Goal: Task Accomplishment & Management: Complete application form

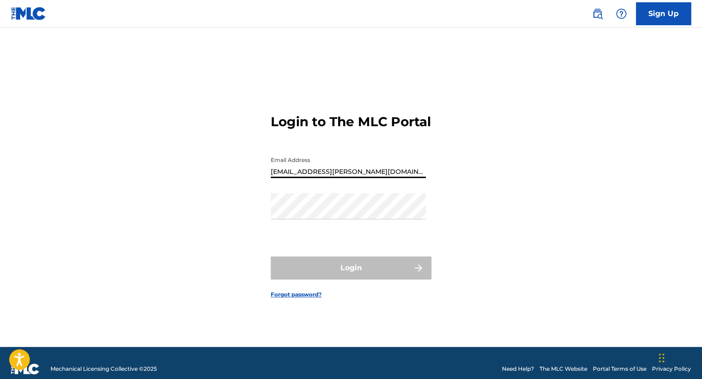
drag, startPoint x: 381, startPoint y: 184, endPoint x: 122, endPoint y: 160, distance: 260.3
click at [123, 160] on div "Login to The MLC Portal Email Address mate.z.molnar@gmail.com Password Login Fo…" at bounding box center [351, 198] width 642 height 296
type input "[EMAIL_ADDRESS][DOMAIN_NAME]"
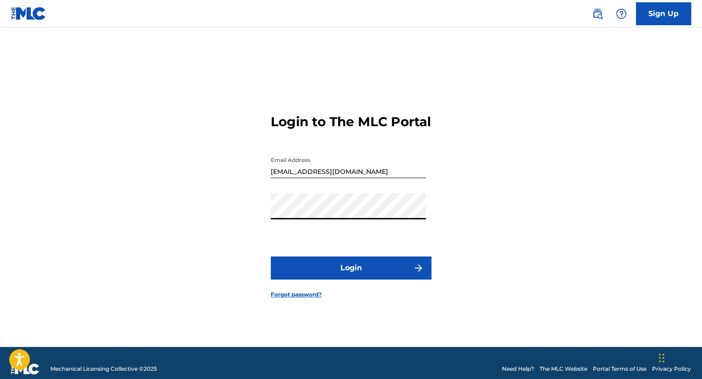
click at [271, 257] on button "Login" at bounding box center [351, 268] width 161 height 23
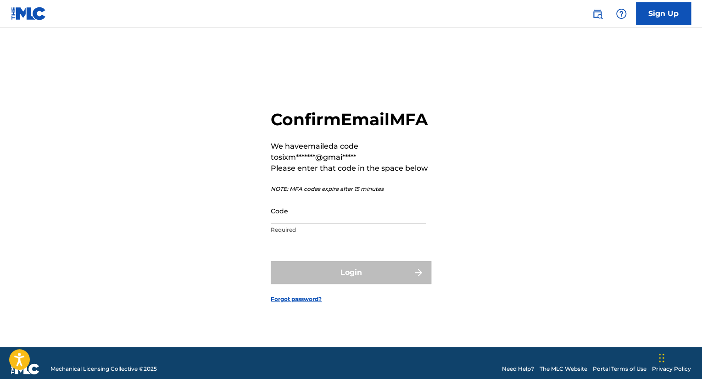
click at [301, 219] on input "Code" at bounding box center [348, 211] width 155 height 26
paste input "929393"
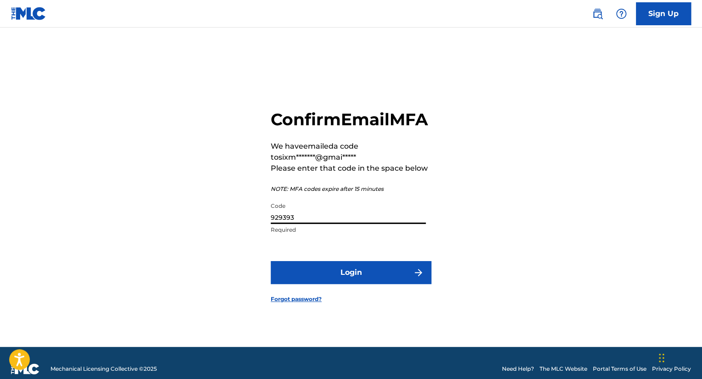
type input "929393"
click at [314, 281] on button "Login" at bounding box center [351, 272] width 161 height 23
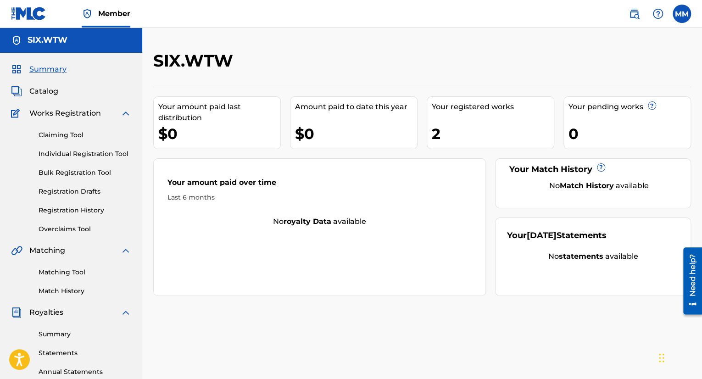
click at [88, 194] on link "Registration Drafts" at bounding box center [85, 192] width 93 height 10
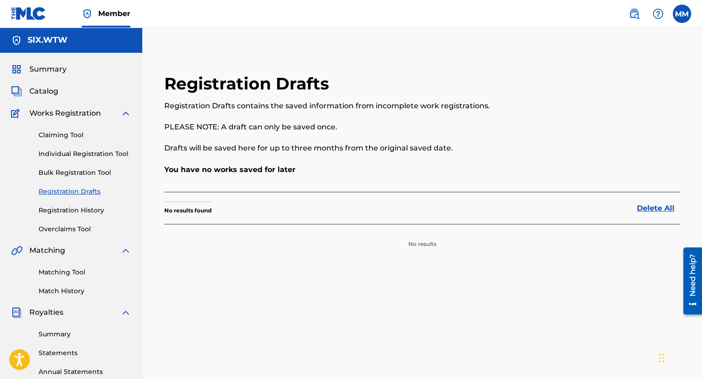
click at [86, 210] on link "Registration History" at bounding box center [85, 211] width 93 height 10
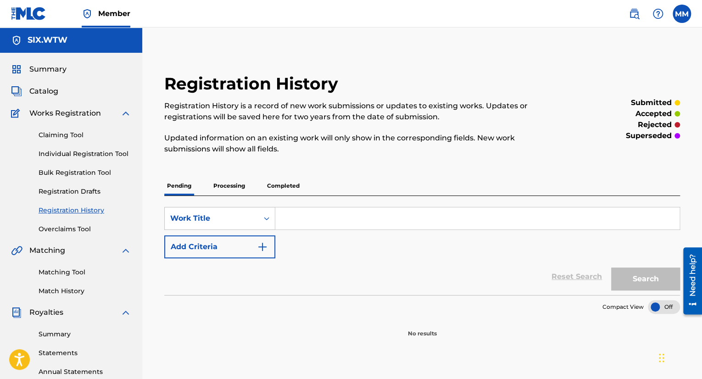
click at [279, 182] on p "Completed" at bounding box center [283, 185] width 38 height 19
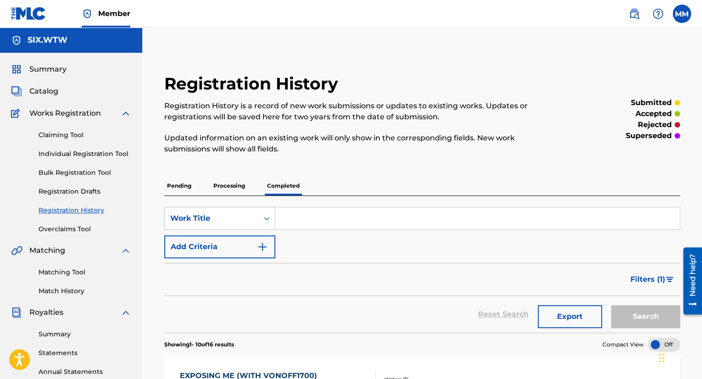
drag, startPoint x: 514, startPoint y: 314, endPoint x: 493, endPoint y: 158, distance: 156.9
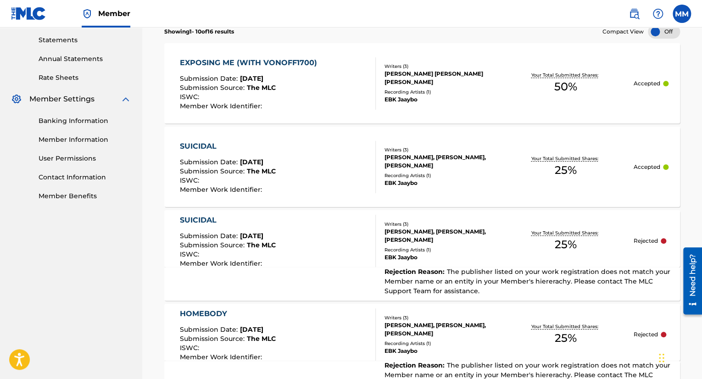
scroll to position [995, 0]
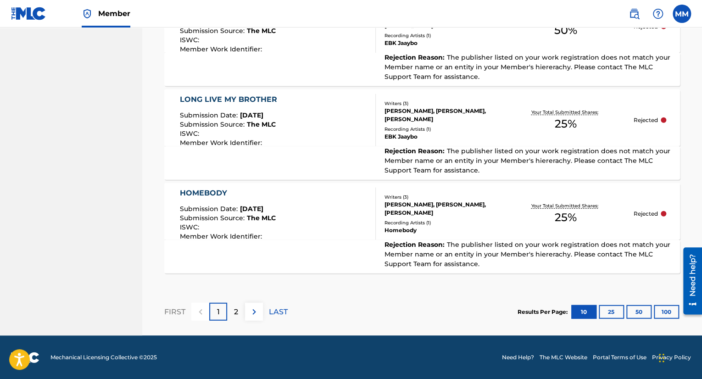
drag, startPoint x: 440, startPoint y: 197, endPoint x: 541, endPoint y: 295, distance: 140.8
click at [641, 310] on button "50" at bounding box center [638, 312] width 25 height 14
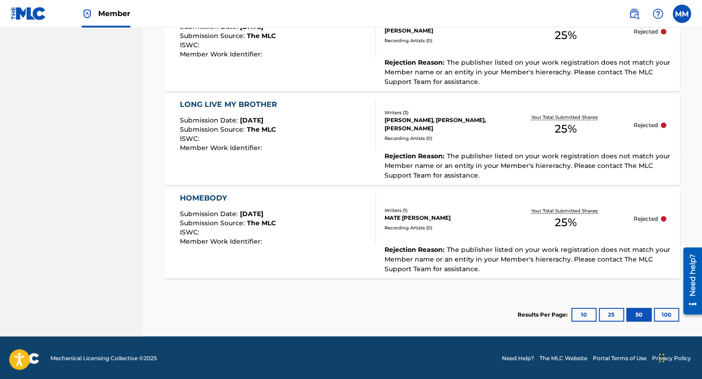
scroll to position [1553, 0]
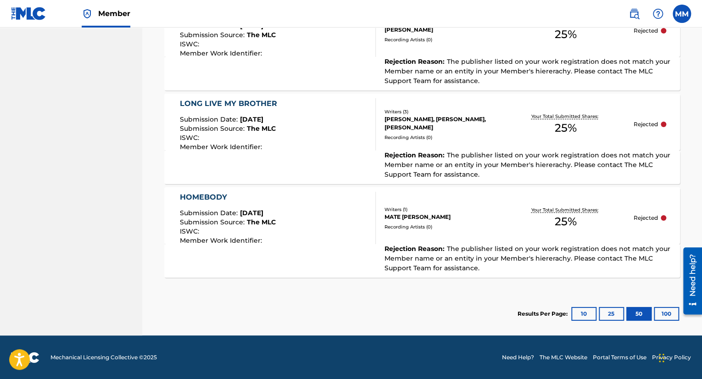
click at [664, 318] on button "100" at bounding box center [666, 314] width 25 height 14
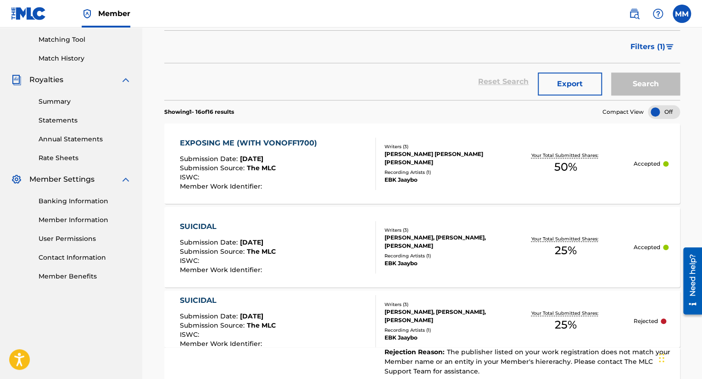
scroll to position [222, 0]
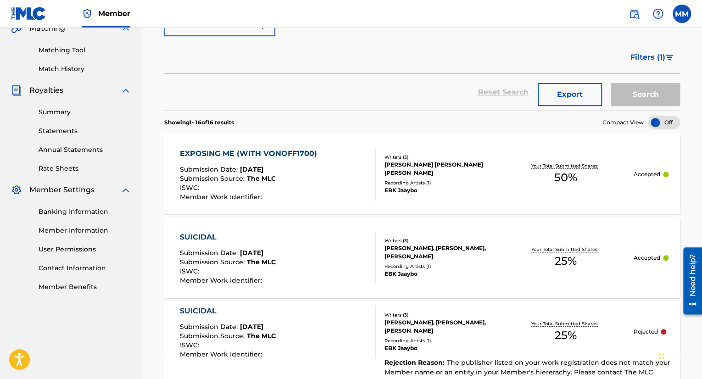
click at [351, 113] on section "Showing 1 - 16 of 16 results Compact View" at bounding box center [422, 120] width 516 height 19
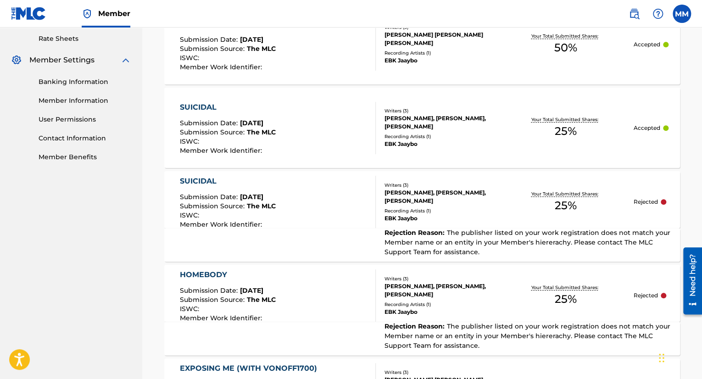
scroll to position [360, 0]
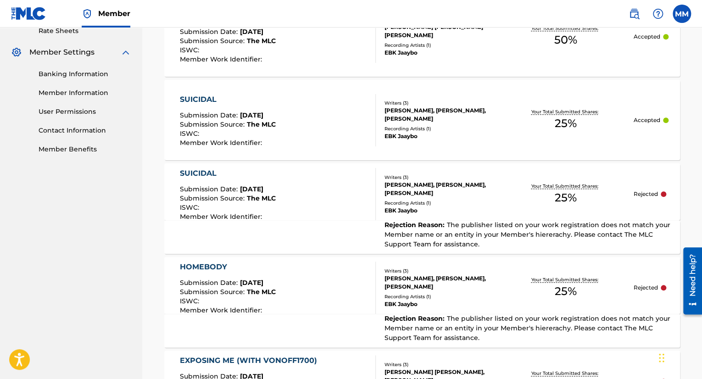
click at [261, 283] on span "[DATE]" at bounding box center [251, 283] width 23 height 8
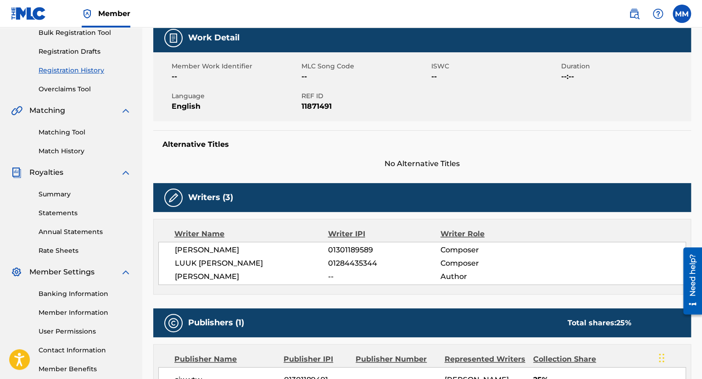
scroll to position [138, 0]
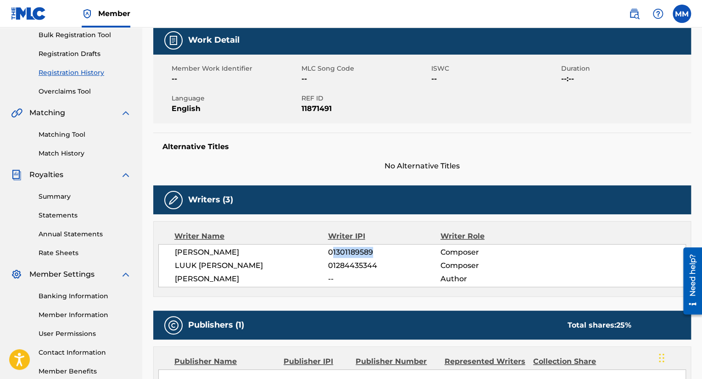
drag, startPoint x: 334, startPoint y: 250, endPoint x: 378, endPoint y: 252, distance: 44.6
click at [380, 251] on span "01301189589" at bounding box center [384, 252] width 112 height 11
copy span "1301189589"
click at [374, 259] on div "Mate Molnar 01301189589 Composer LUUK HARMSEN 01284435344 Composer JAYMANI GORM…" at bounding box center [422, 265] width 528 height 43
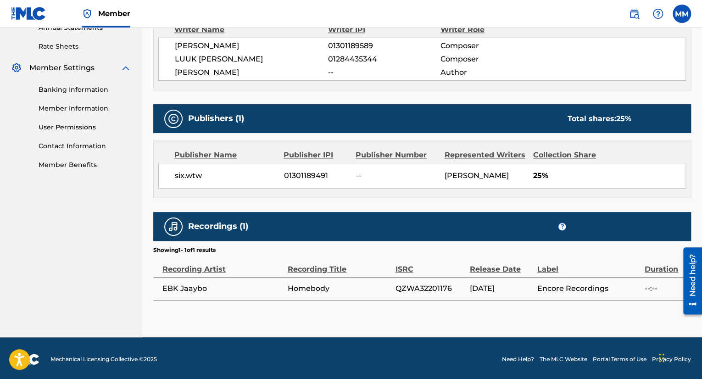
scroll to position [345, 0]
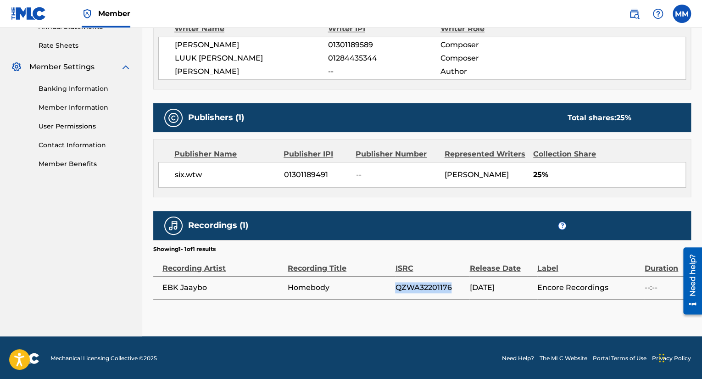
drag, startPoint x: 397, startPoint y: 285, endPoint x: 455, endPoint y: 288, distance: 57.9
click at [455, 288] on span "QZWA32201176" at bounding box center [430, 287] width 70 height 11
copy span "QZWA32201176"
click at [480, 265] on div "Release Date" at bounding box center [500, 263] width 63 height 21
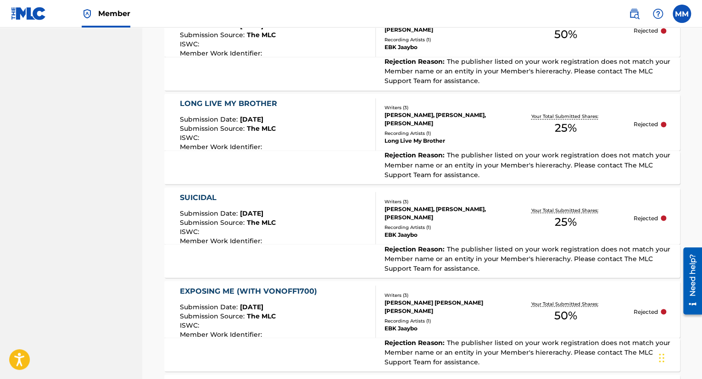
scroll to position [712, 0]
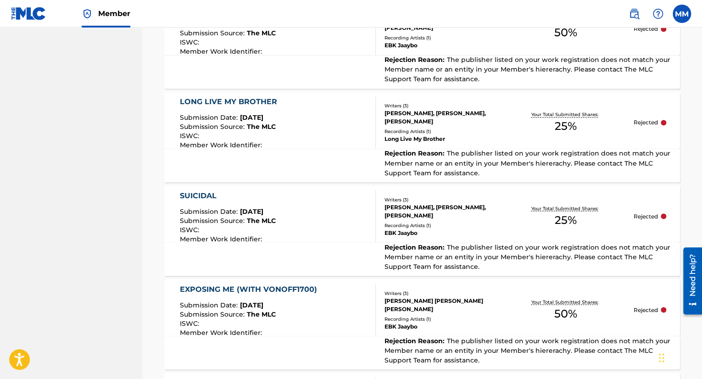
click at [311, 140] on div "LONG LIVE MY BROTHER Submission Date : Jul 22, 2025 Submission Source : The MLC…" at bounding box center [278, 122] width 196 height 52
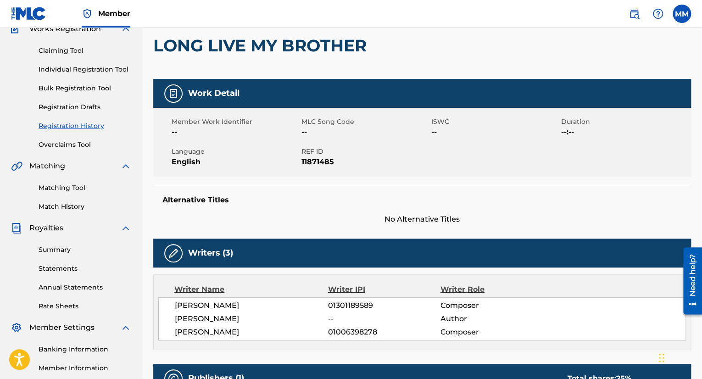
scroll to position [184, 0]
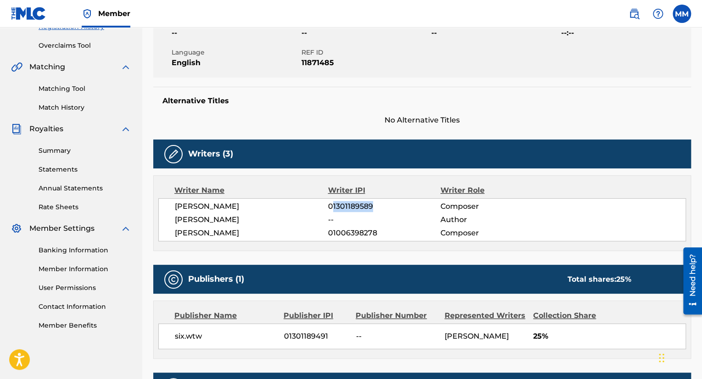
drag, startPoint x: 333, startPoint y: 206, endPoint x: 377, endPoint y: 208, distance: 44.1
click at [377, 208] on span "01301189589" at bounding box center [384, 206] width 112 height 11
copy span "1301189589"
click at [326, 224] on span "[PERSON_NAME]" at bounding box center [251, 219] width 153 height 11
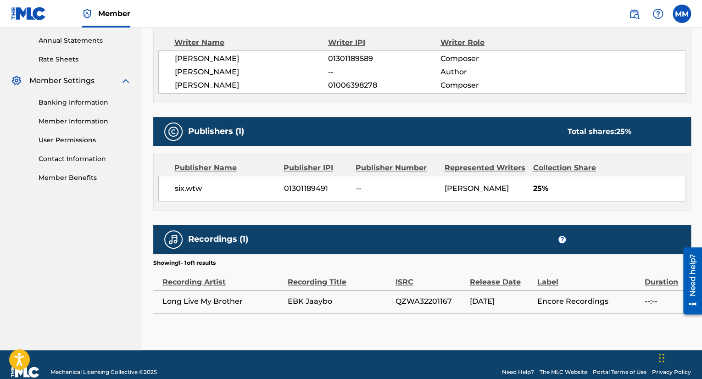
scroll to position [345, 0]
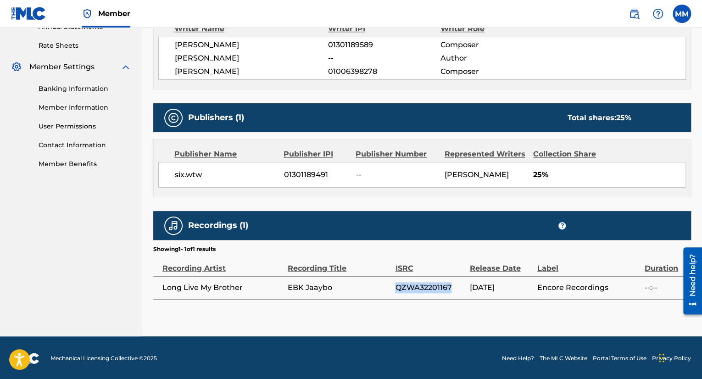
drag, startPoint x: 396, startPoint y: 288, endPoint x: 458, endPoint y: 287, distance: 61.5
click at [458, 287] on span "QZWA32201167" at bounding box center [430, 287] width 70 height 11
copy span "QZWA32201167"
click at [487, 285] on span "[DATE]" at bounding box center [500, 287] width 63 height 11
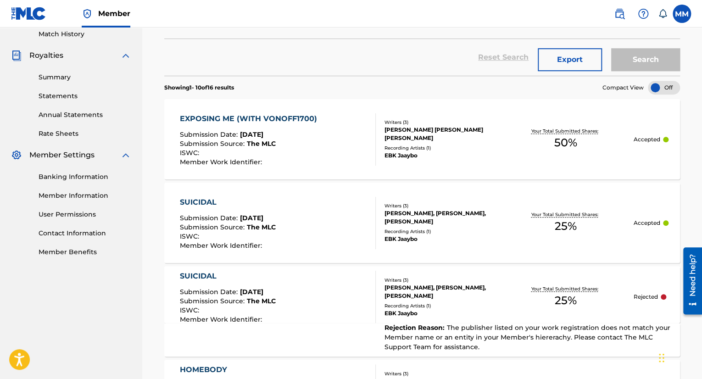
scroll to position [367, 0]
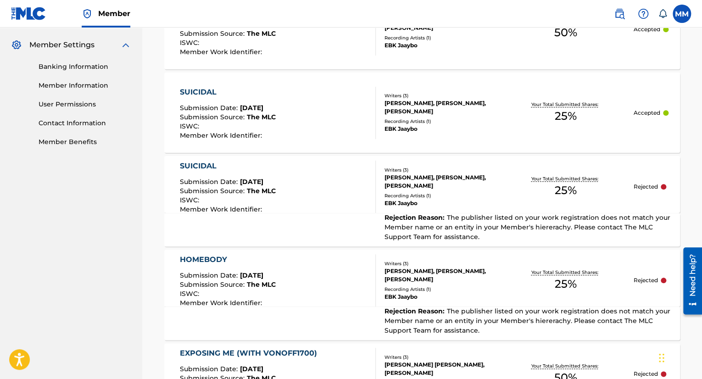
click at [365, 277] on div "HOMEBODY Submission Date : [DATE] Submission Source : The MLC ISWC : Member Wor…" at bounding box center [278, 280] width 196 height 52
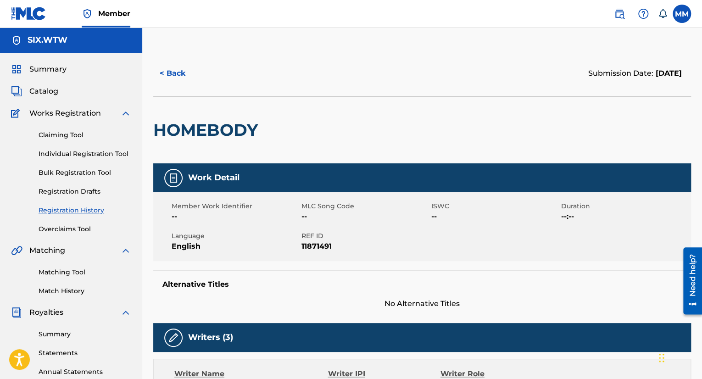
click at [60, 63] on div "Summary Catalog Works Registration Claiming Tool Individual Registration Tool B…" at bounding box center [71, 289] width 142 height 472
click at [57, 68] on span "Summary" at bounding box center [47, 69] width 37 height 11
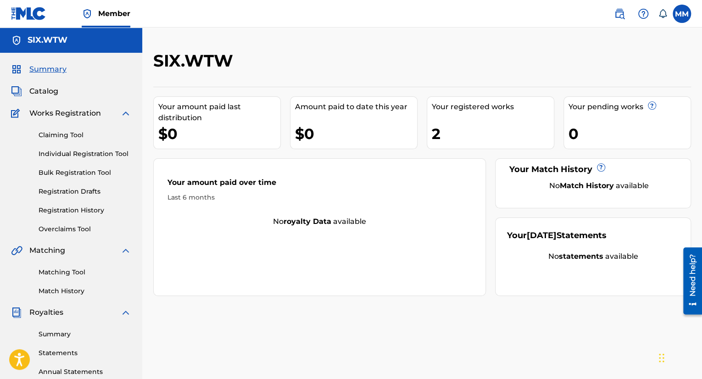
click at [37, 91] on span "Catalog" at bounding box center [43, 91] width 29 height 11
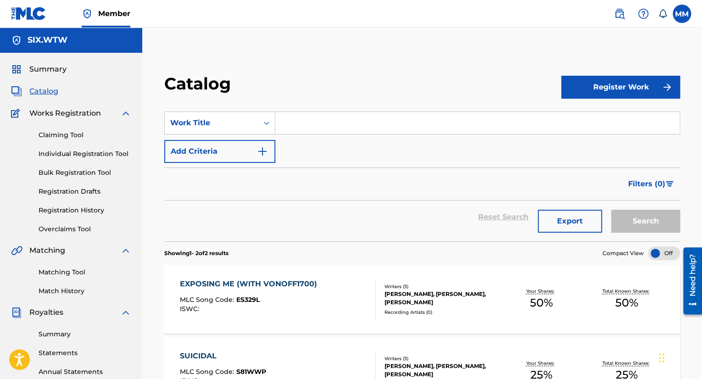
click at [624, 86] on button "Register Work" at bounding box center [620, 87] width 119 height 23
click at [619, 118] on link "Individual" at bounding box center [620, 117] width 119 height 22
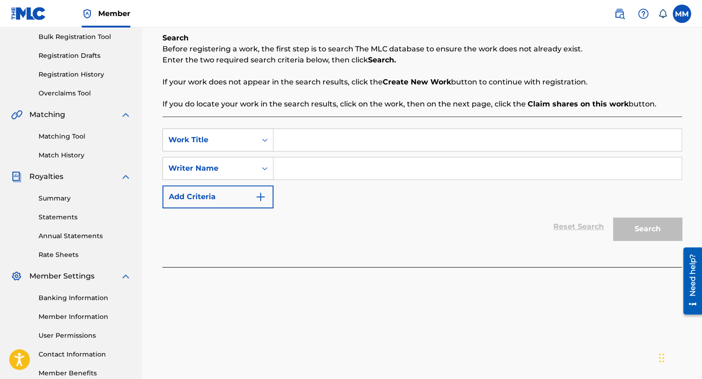
scroll to position [138, 0]
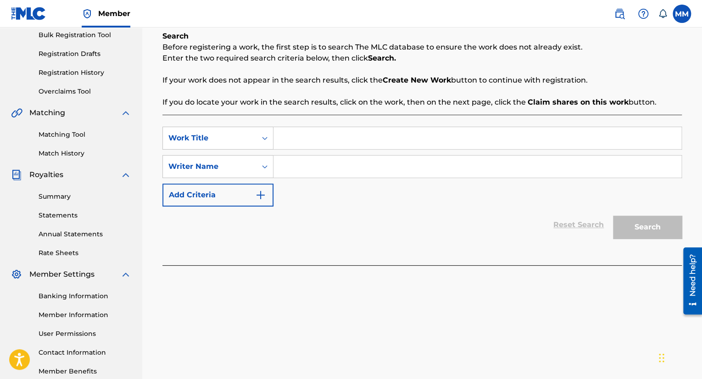
click at [388, 139] on input "Search Form" at bounding box center [477, 138] width 408 height 22
type input "4yhnyn"
click at [369, 167] on input "Search Form" at bounding box center [477, 167] width 408 height 22
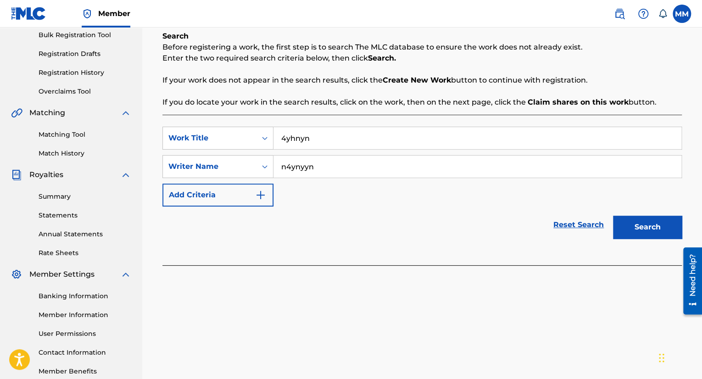
type input "n4ynyyn"
click at [665, 224] on button "Search" at bounding box center [647, 227] width 69 height 23
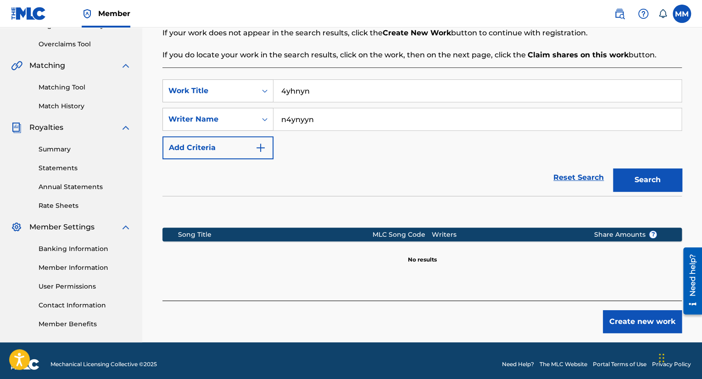
scroll to position [192, 0]
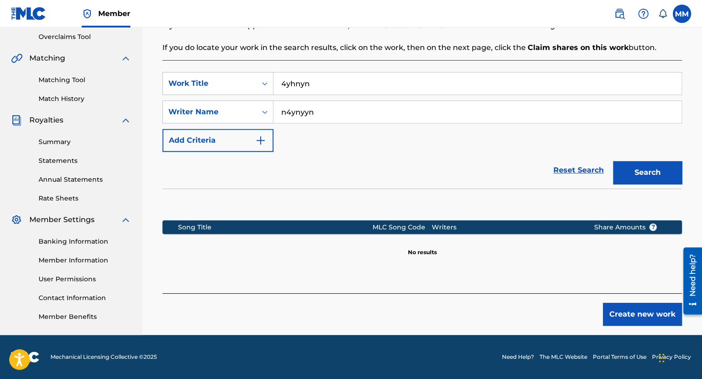
click at [639, 313] on button "Create new work" at bounding box center [642, 314] width 79 height 23
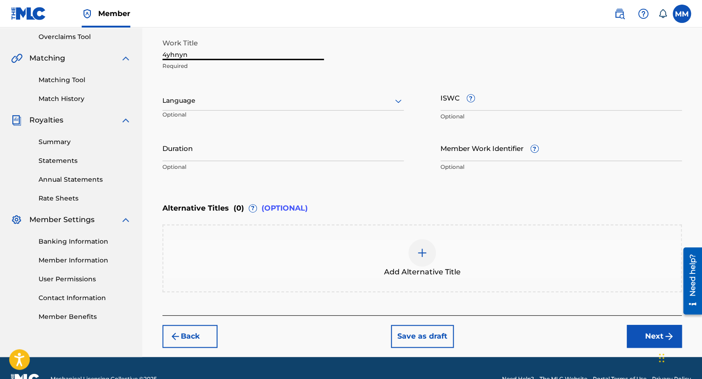
drag, startPoint x: 216, startPoint y: 50, endPoint x: 0, endPoint y: 16, distance: 217.9
click at [0, 17] on div "Member MM MM [PERSON_NAME] [EMAIL_ADDRESS][DOMAIN_NAME] Notification Preference…" at bounding box center [351, 104] width 702 height 593
type input "Homeboy"
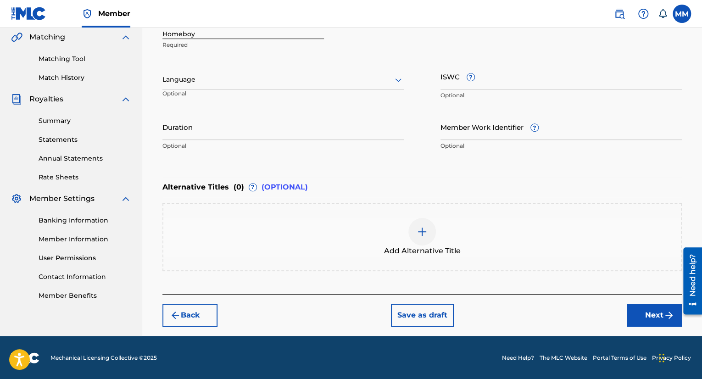
click at [645, 316] on button "Next" at bounding box center [654, 315] width 55 height 23
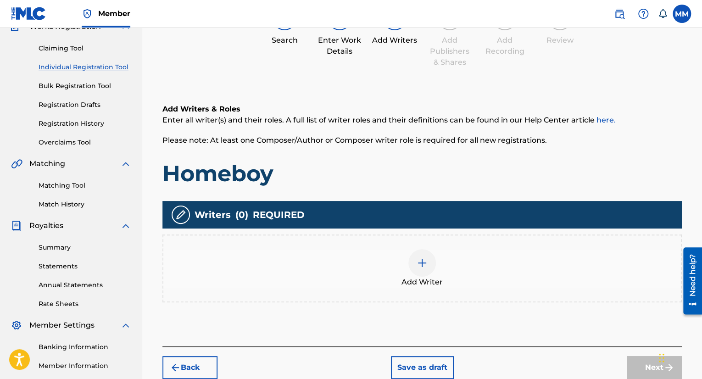
scroll to position [87, 0]
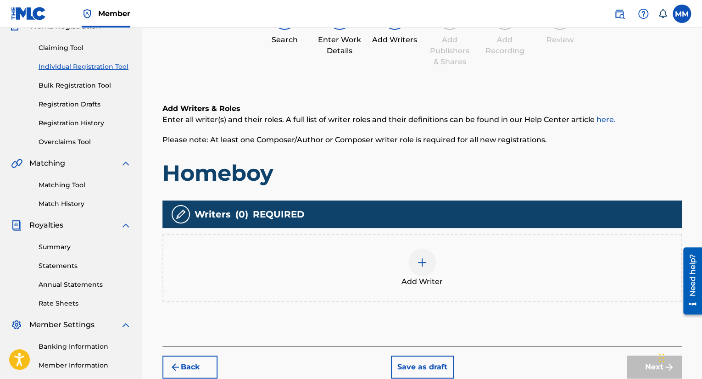
click at [440, 276] on span "Add Writer" at bounding box center [422, 281] width 41 height 11
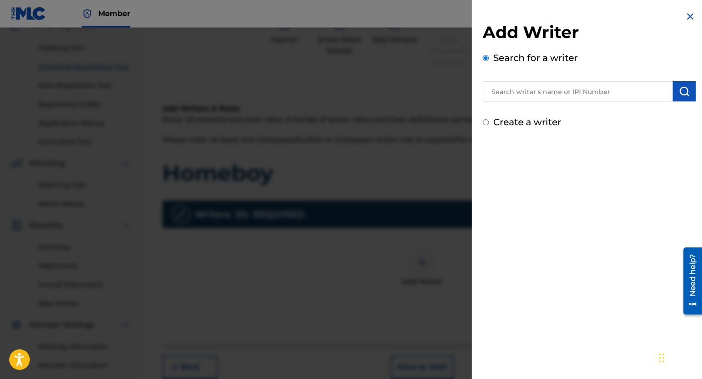
click at [507, 117] on label "Create a writer" at bounding box center [527, 122] width 68 height 11
radio input "true"
click at [489, 119] on input "Create a writer" at bounding box center [486, 122] width 6 height 6
radio input "false"
radio input "true"
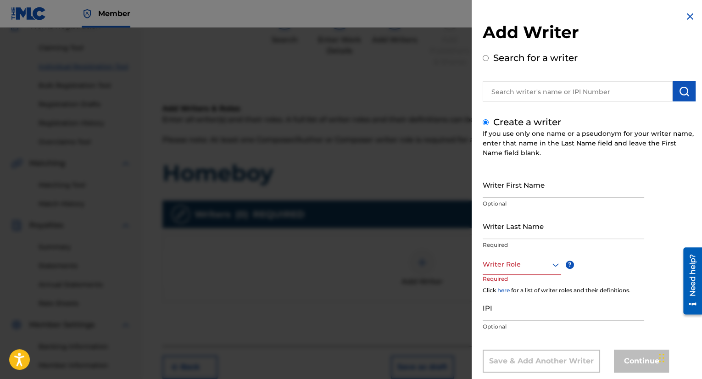
click at [538, 197] on input "Writer First Name" at bounding box center [564, 185] width 162 height 26
type input "Mate"
click at [544, 220] on input "Writer Last Name" at bounding box center [564, 226] width 162 height 26
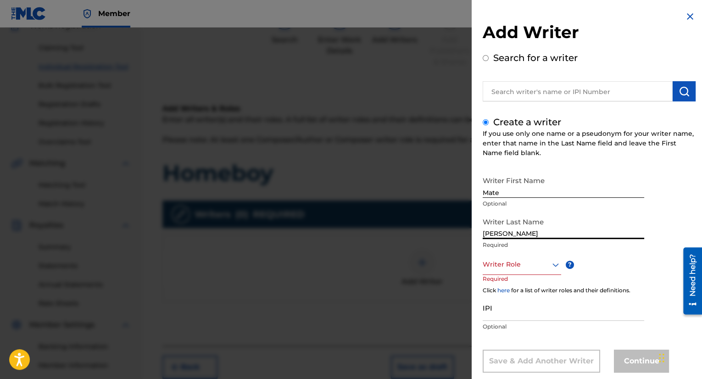
type input "[PERSON_NAME]"
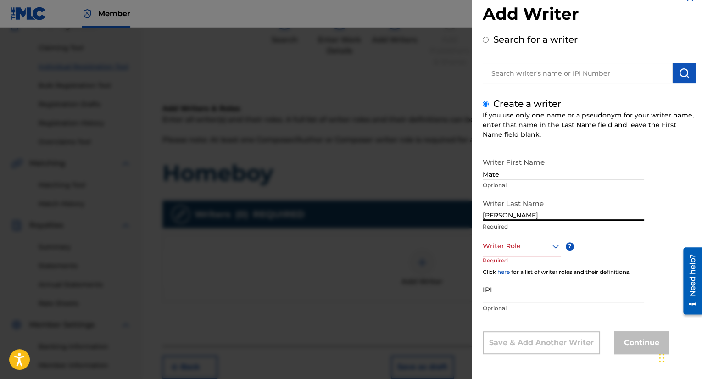
click at [502, 257] on div "Writer Role" at bounding box center [522, 246] width 78 height 21
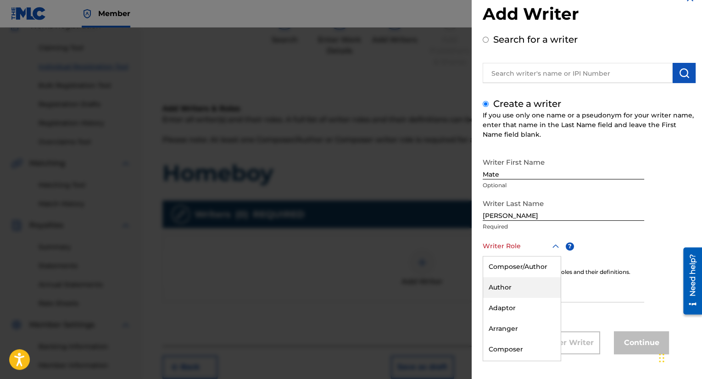
scroll to position [61, 0]
click at [516, 288] on div "Composer" at bounding box center [522, 288] width 78 height 21
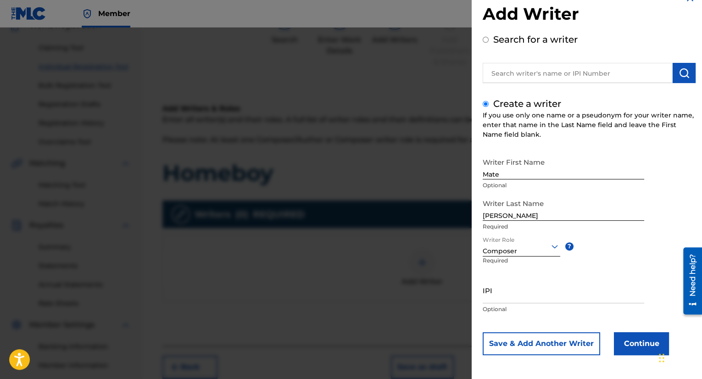
click at [514, 290] on input "IPI" at bounding box center [564, 290] width 162 height 26
paste input "1301189589"
type input "1301189589"
click at [580, 344] on button "Save & Add Another Writer" at bounding box center [541, 343] width 117 height 23
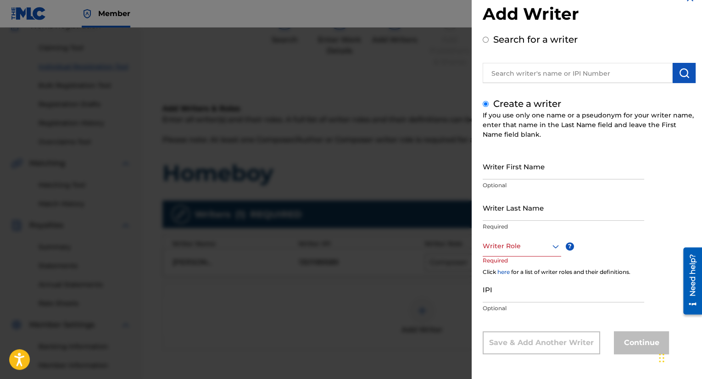
click at [485, 39] on input "Search for a writer" at bounding box center [486, 40] width 6 height 6
radio input "true"
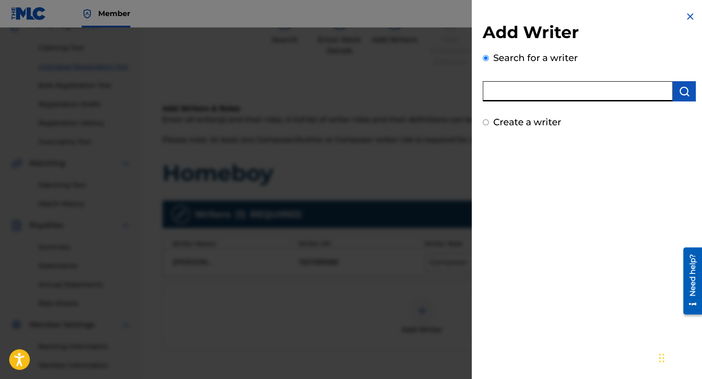
drag, startPoint x: 505, startPoint y: 91, endPoint x: 503, endPoint y: 86, distance: 4.9
click at [503, 89] on input "text" at bounding box center [578, 91] width 190 height 20
type input "[PERSON_NAME]"
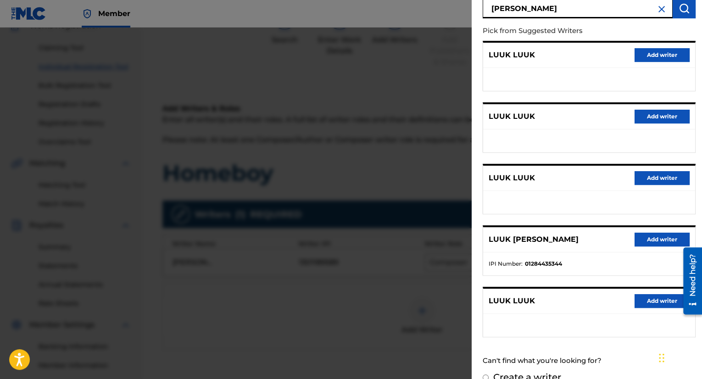
scroll to position [92, 0]
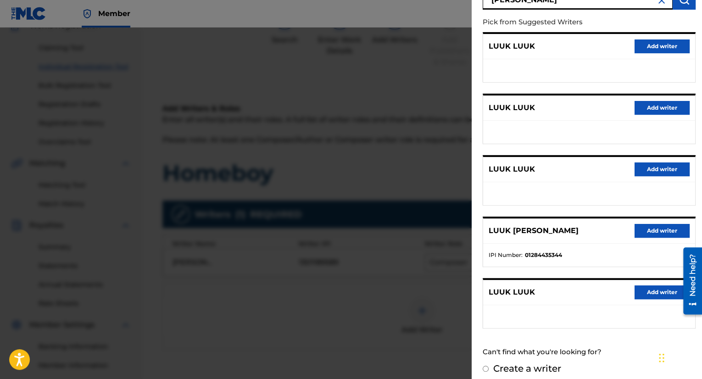
click at [653, 234] on button "Add writer" at bounding box center [662, 231] width 55 height 14
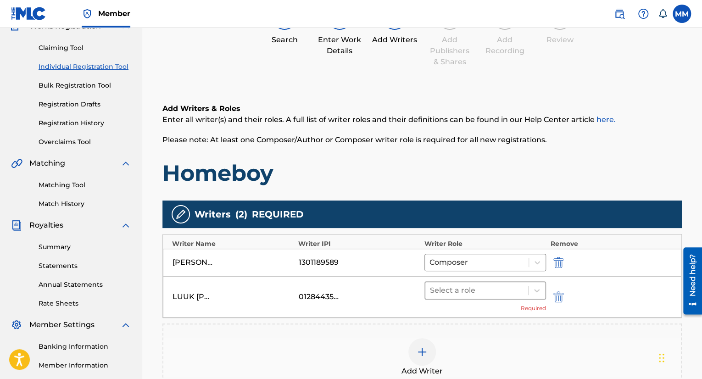
click at [477, 285] on div at bounding box center [477, 290] width 94 height 13
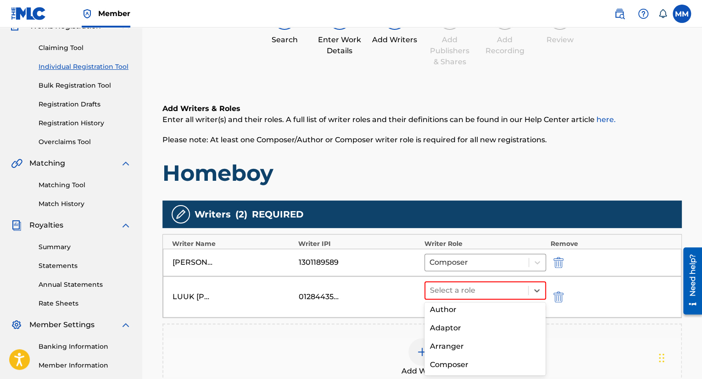
scroll to position [72, 0]
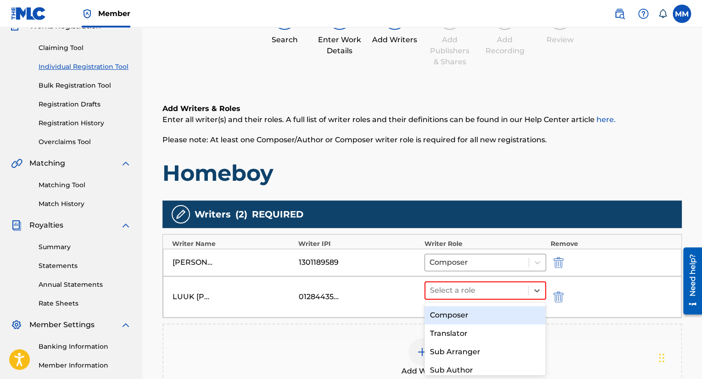
click at [470, 314] on div "Composer" at bounding box center [485, 315] width 122 height 18
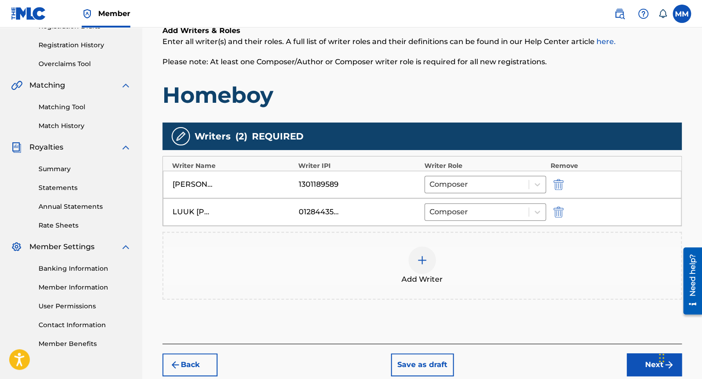
scroll to position [179, 0]
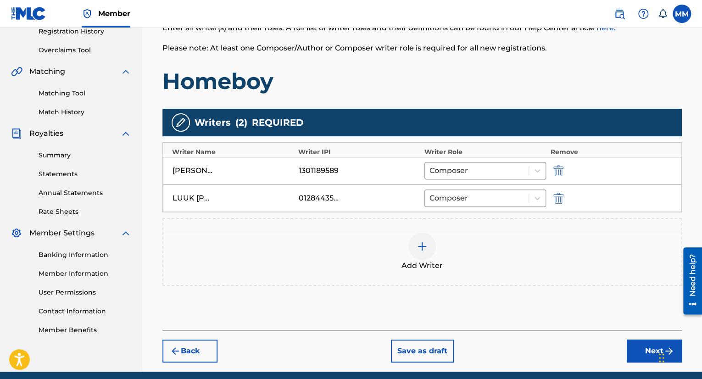
click at [425, 243] on img at bounding box center [422, 246] width 11 height 11
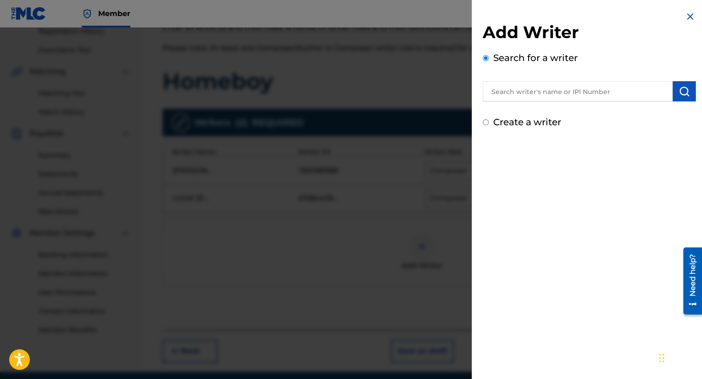
click at [561, 93] on input "text" at bounding box center [578, 91] width 190 height 20
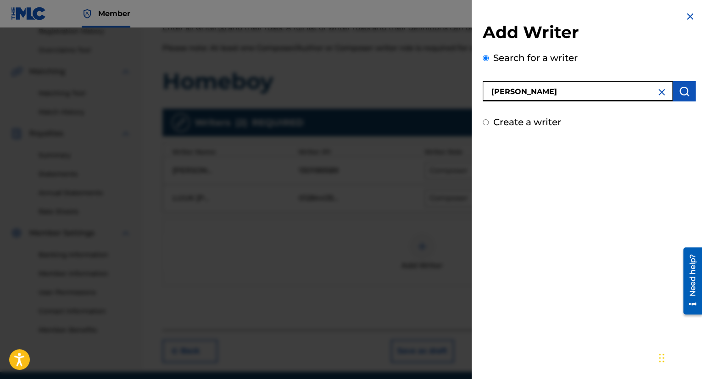
type input "[PERSON_NAME]"
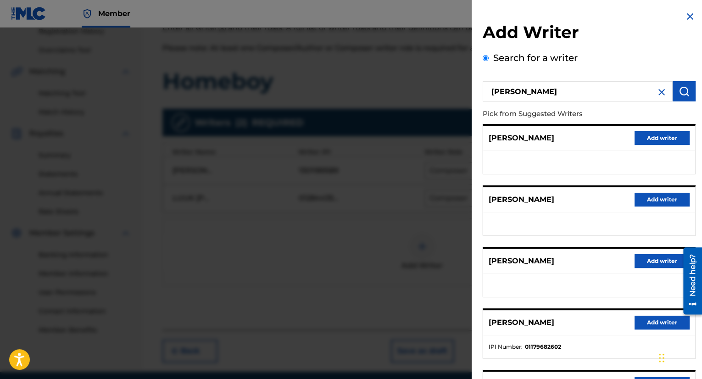
click at [673, 196] on button "Add writer" at bounding box center [662, 200] width 55 height 14
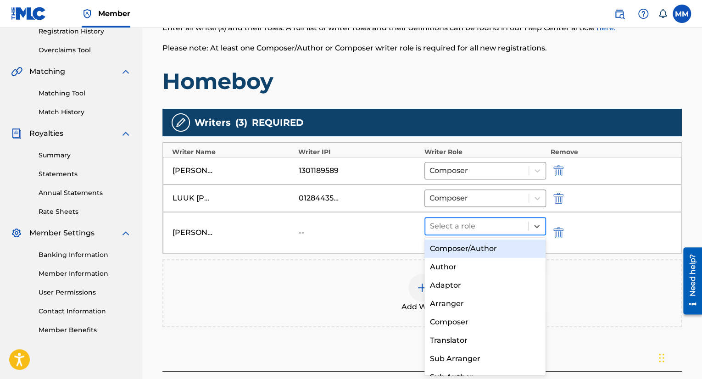
click at [488, 225] on div at bounding box center [477, 226] width 94 height 13
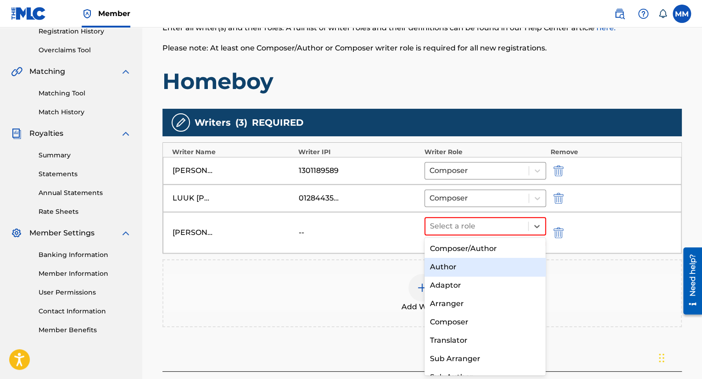
click at [475, 265] on div "Author" at bounding box center [485, 267] width 122 height 18
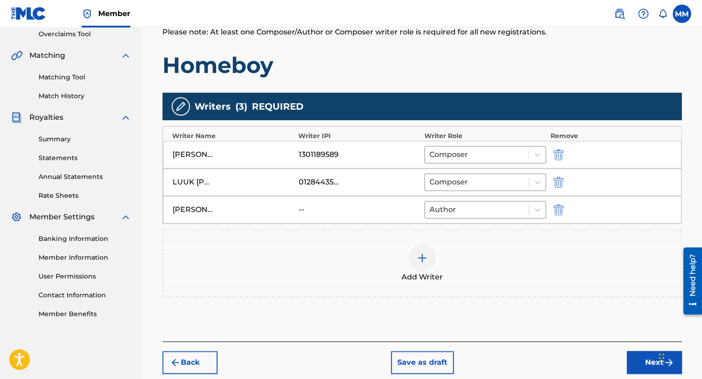
scroll to position [242, 0]
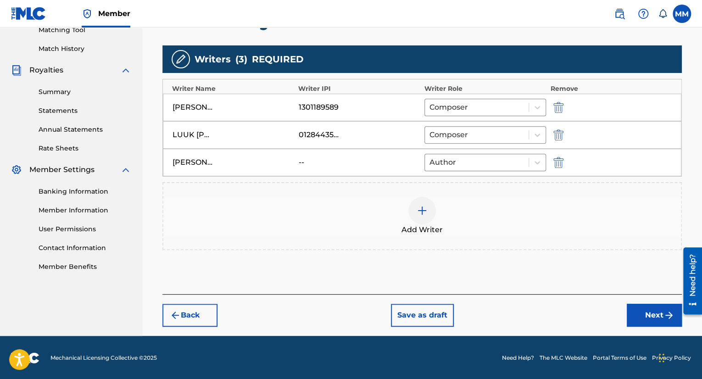
click at [668, 312] on img "submit" at bounding box center [669, 315] width 11 height 11
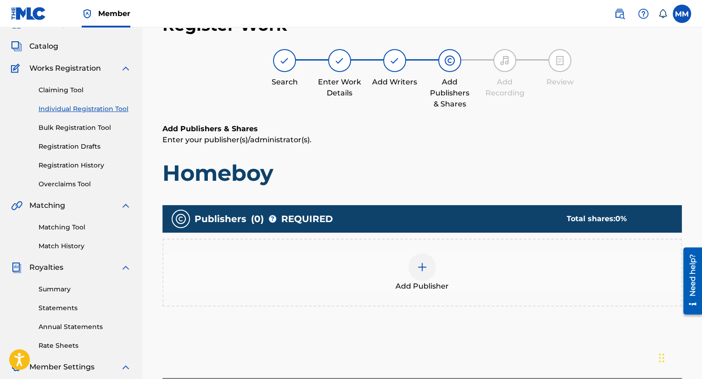
scroll to position [41, 0]
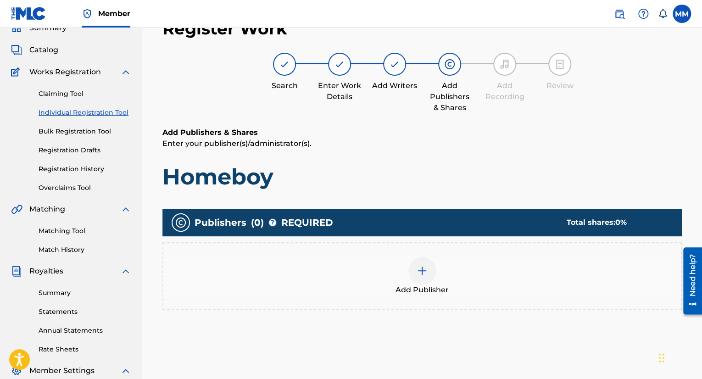
click at [398, 262] on div "Add Publisher" at bounding box center [422, 276] width 518 height 39
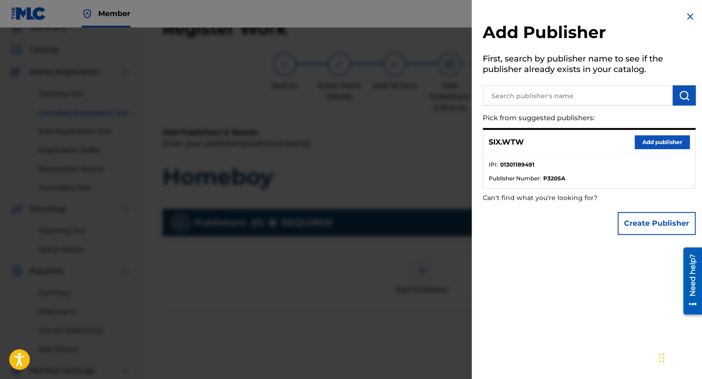
click at [659, 143] on button "Add publisher" at bounding box center [662, 142] width 55 height 14
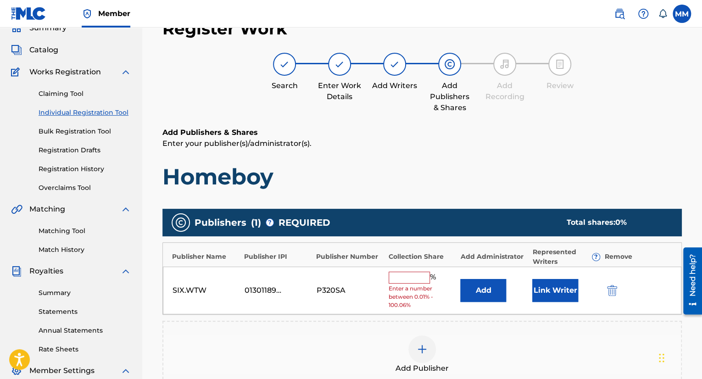
click at [414, 275] on input "text" at bounding box center [409, 278] width 41 height 12
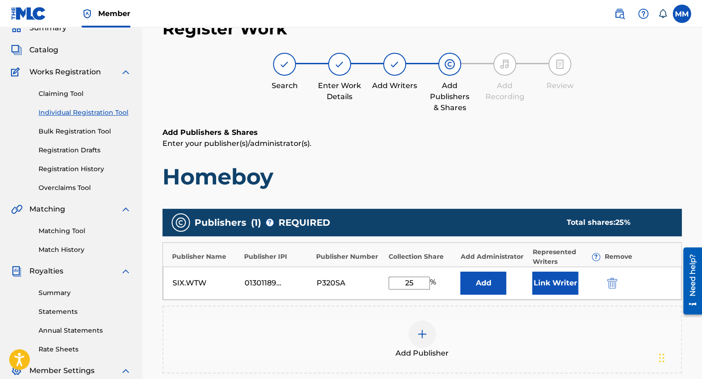
type input "25"
click at [549, 284] on button "Link Writer" at bounding box center [555, 283] width 46 height 23
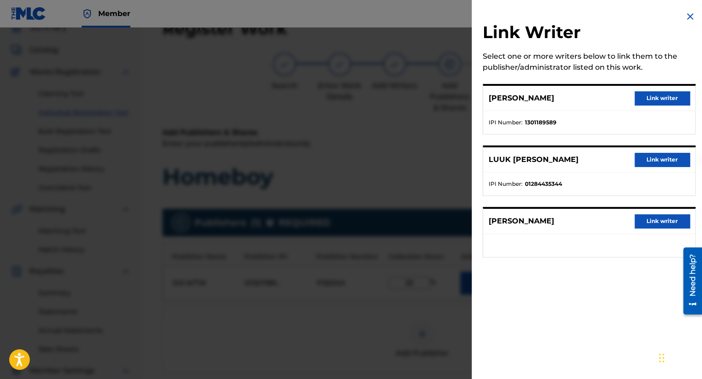
click at [664, 100] on button "Link writer" at bounding box center [662, 98] width 55 height 14
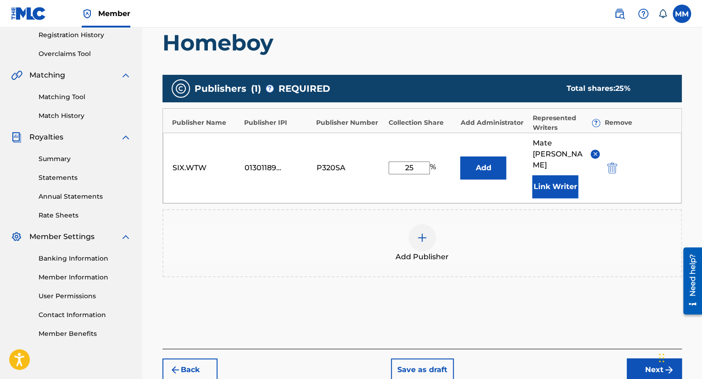
scroll to position [179, 0]
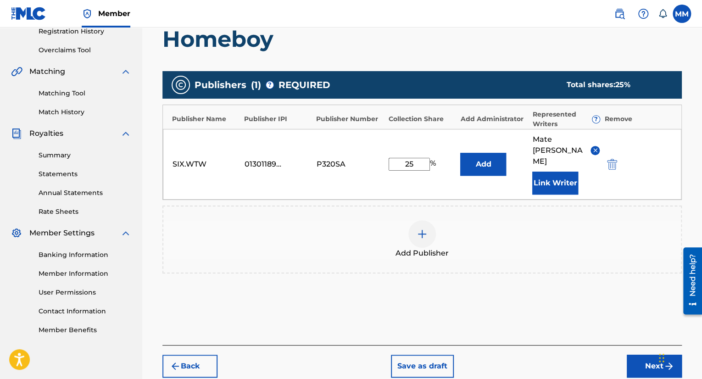
click at [642, 355] on button "Next" at bounding box center [654, 366] width 55 height 23
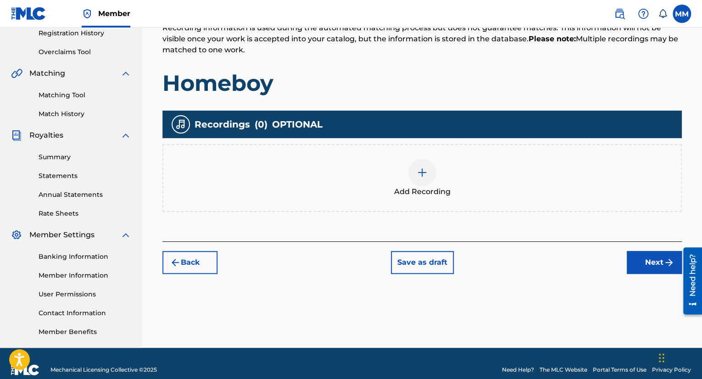
scroll to position [190, 0]
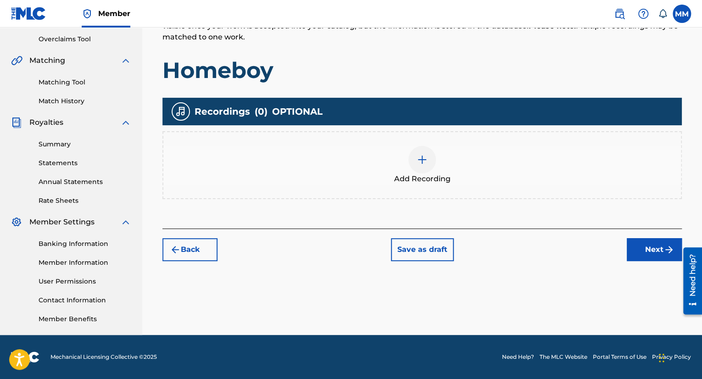
click at [415, 167] on div at bounding box center [422, 160] width 28 height 28
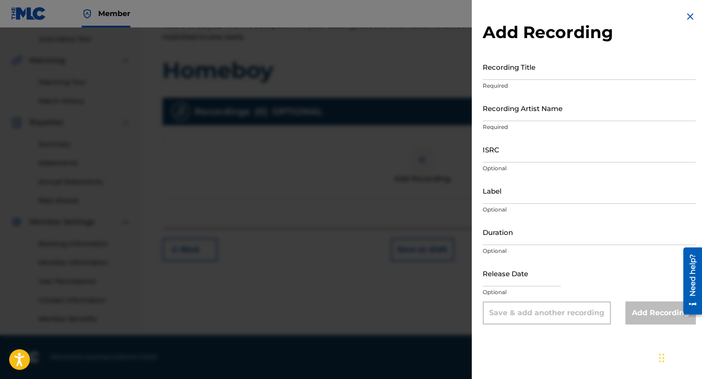
click at [546, 72] on input "Recording Title" at bounding box center [589, 67] width 213 height 26
type input "Homebody"
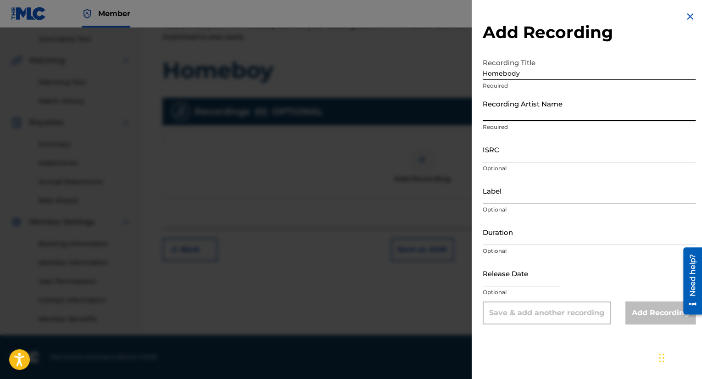
click at [499, 107] on input "Recording Artist Name" at bounding box center [589, 108] width 213 height 26
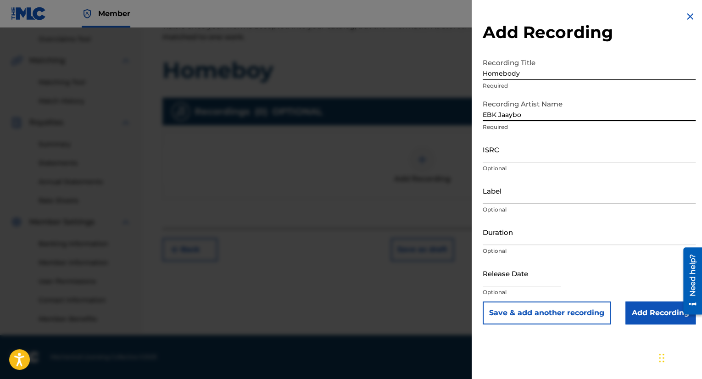
type input "EBK Jaaybo"
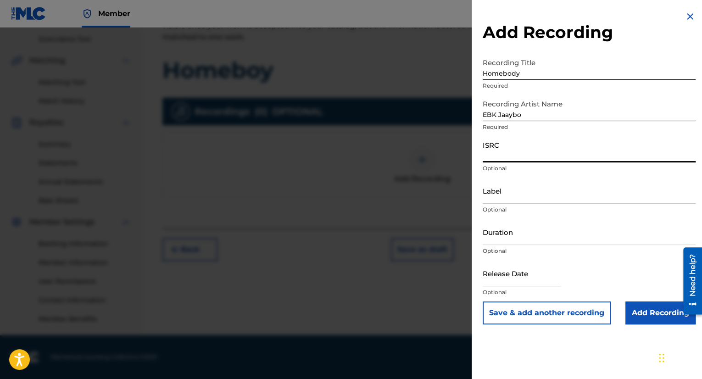
click at [508, 162] on input "ISRC" at bounding box center [589, 149] width 213 height 26
paste input "QZWA32201176"
type input "QZWA32201176"
click at [512, 198] on input "Label" at bounding box center [589, 191] width 213 height 26
click at [561, 280] on input "text" at bounding box center [522, 273] width 78 height 26
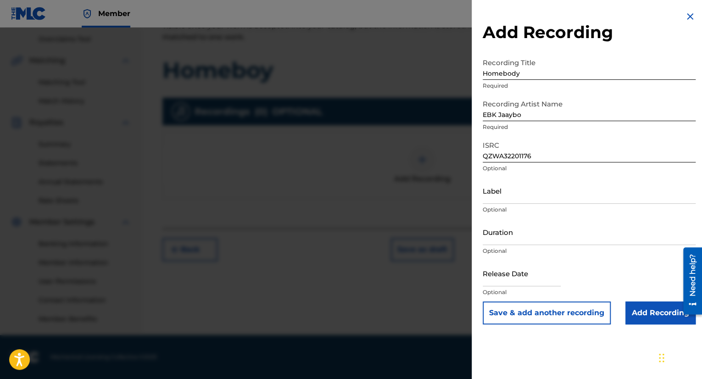
select select "7"
select select "2025"
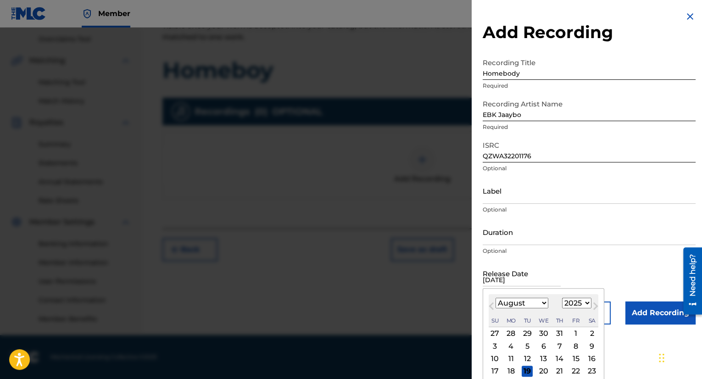
click at [490, 277] on input "[DATE]" at bounding box center [522, 273] width 78 height 26
type input "[DATE]"
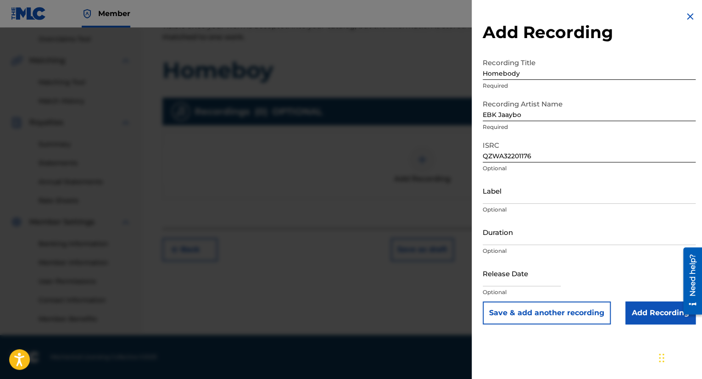
click at [576, 270] on div "Release Date Optional" at bounding box center [589, 280] width 213 height 41
click at [552, 279] on input "text" at bounding box center [522, 273] width 78 height 26
select select "7"
select select "2025"
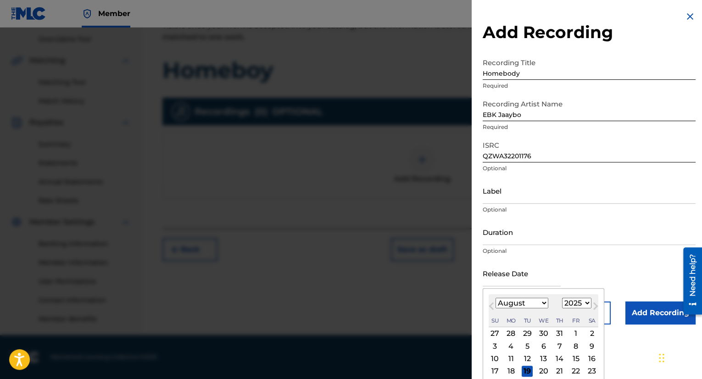
click at [492, 307] on span "Previous Month" at bounding box center [492, 308] width 0 height 14
click at [492, 303] on span "Previous Month" at bounding box center [492, 308] width 0 height 14
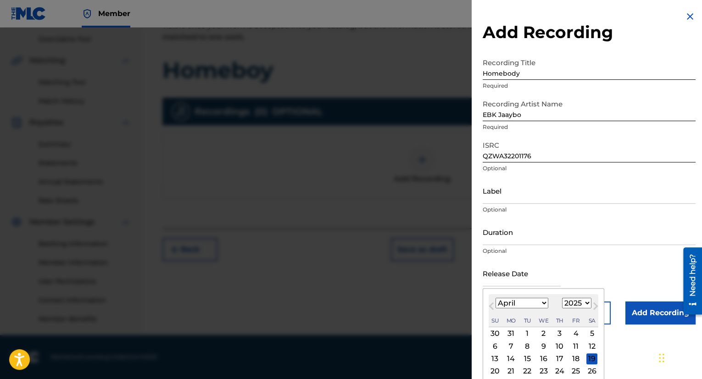
select select "2"
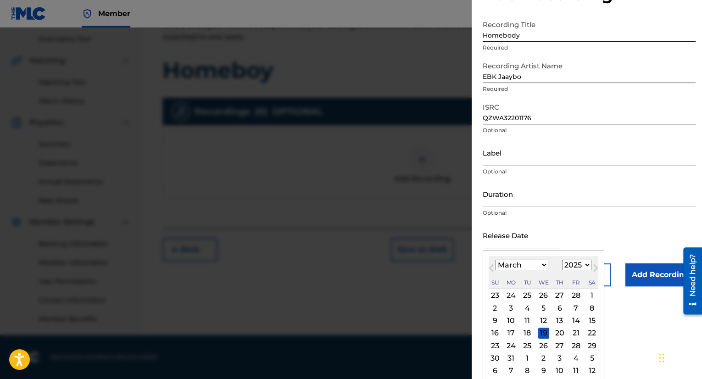
scroll to position [42, 0]
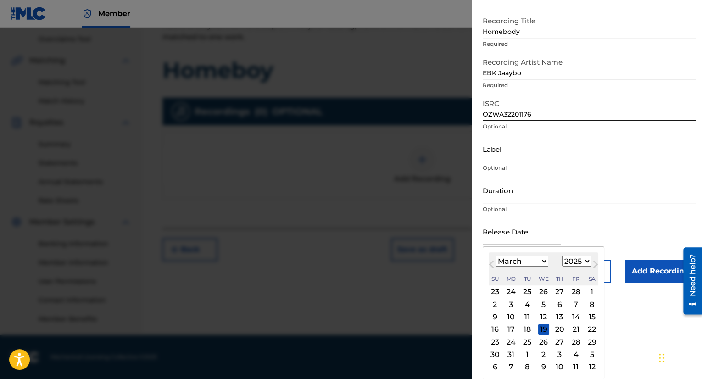
click at [523, 330] on div "18" at bounding box center [527, 329] width 11 height 11
type input "[DATE]"
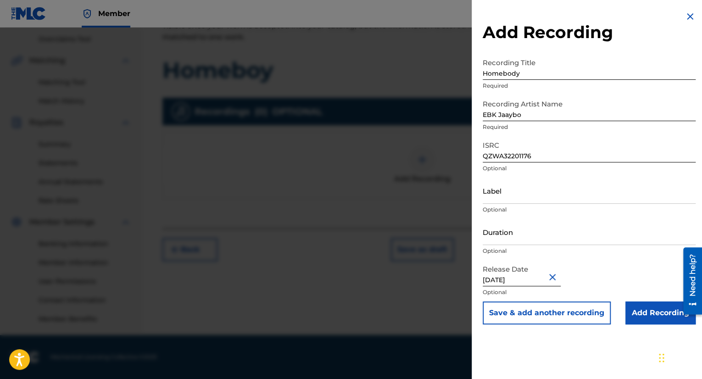
scroll to position [0, 0]
click at [565, 273] on div "Release Date [DATE] Optional" at bounding box center [589, 280] width 213 height 41
drag, startPoint x: 559, startPoint y: 275, endPoint x: 551, endPoint y: 276, distance: 8.3
click at [559, 275] on button "Close" at bounding box center [554, 277] width 14 height 28
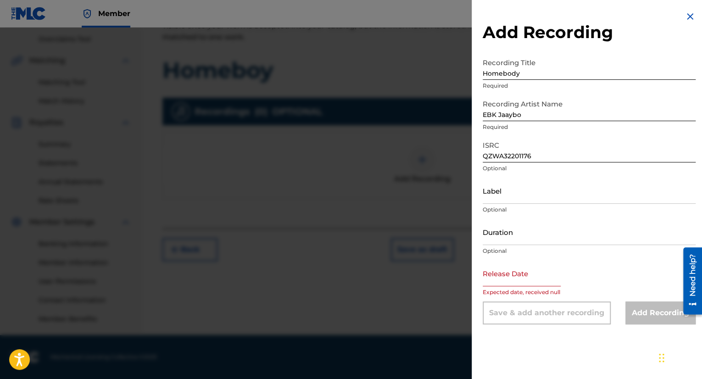
click at [526, 278] on input "text" at bounding box center [522, 273] width 78 height 26
select select "7"
select select "2025"
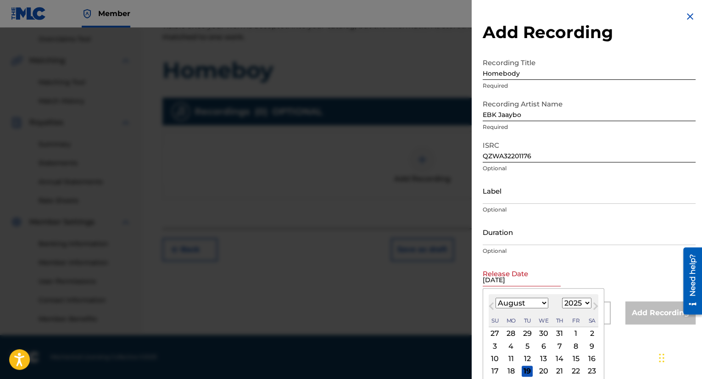
type input "[DATE]"
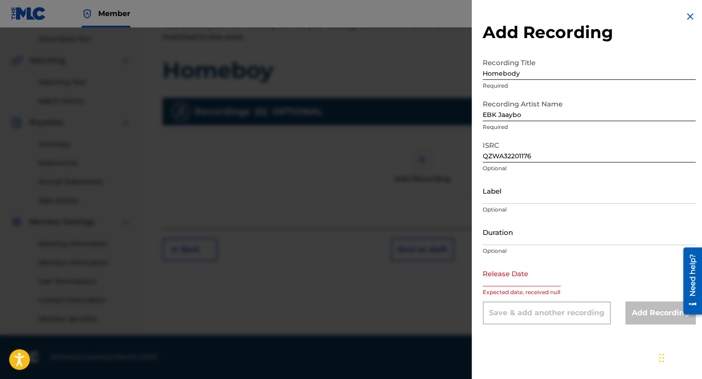
select select "7"
select select "2025"
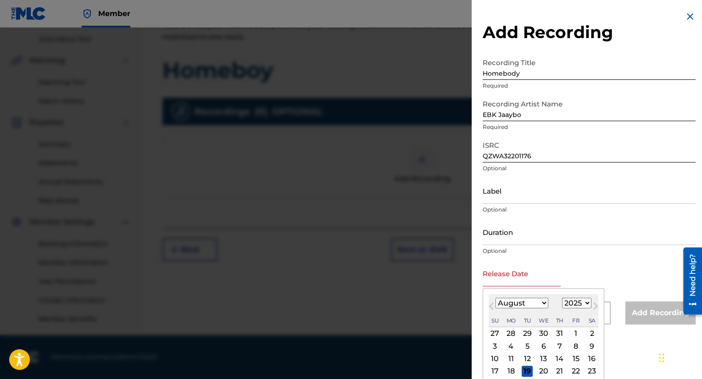
click at [533, 272] on input "text" at bounding box center [522, 273] width 78 height 26
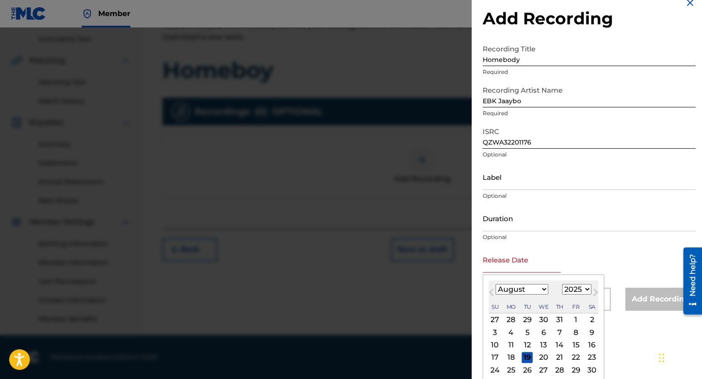
scroll to position [42, 0]
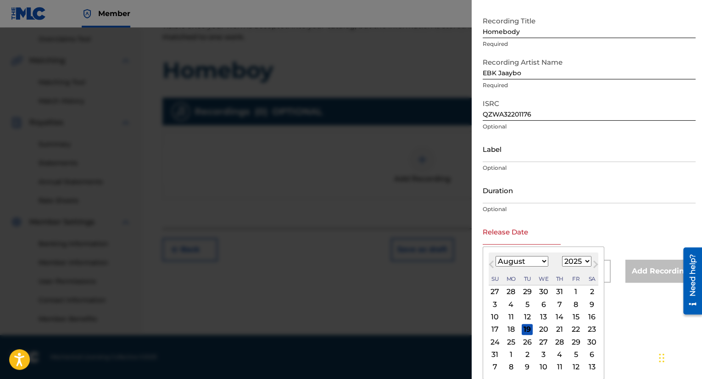
click at [508, 261] on select "January February March April May June July August September October November De…" at bounding box center [522, 261] width 53 height 11
click at [495, 262] on button "Previous Month" at bounding box center [491, 266] width 15 height 15
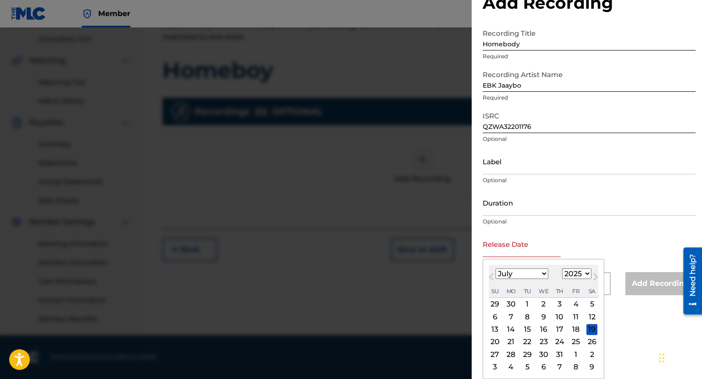
scroll to position [29, 0]
click at [495, 262] on div "[DATE] Previous Month Next Month July [DATE] February March April May June July…" at bounding box center [544, 319] width 122 height 120
click at [492, 275] on span "Previous Month" at bounding box center [492, 278] width 0 height 14
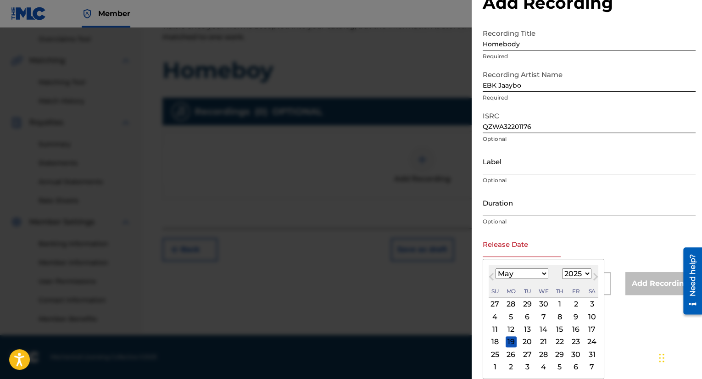
select select "3"
click at [571, 328] on div "18" at bounding box center [575, 329] width 11 height 11
type input "[DATE]"
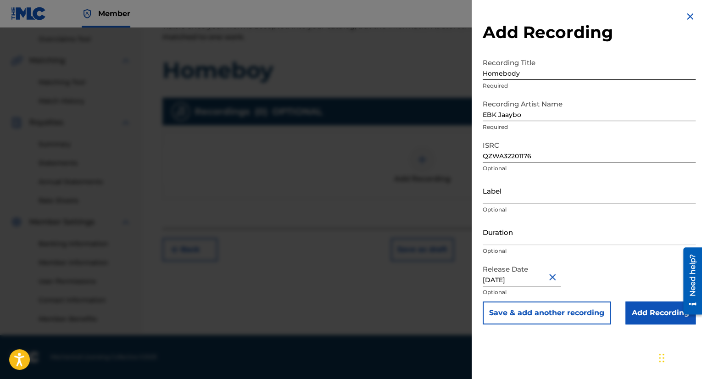
click at [650, 313] on input "Add Recording" at bounding box center [660, 312] width 70 height 23
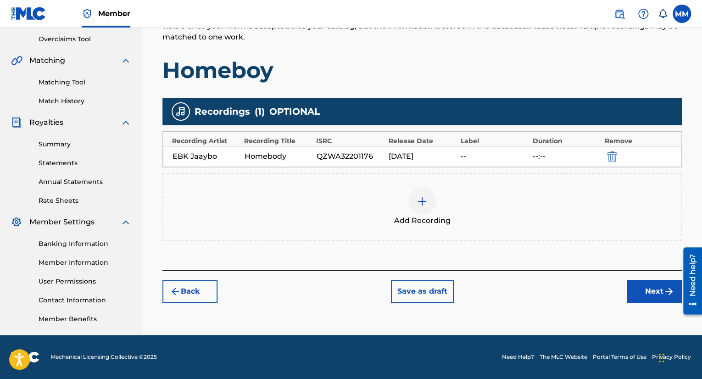
click at [661, 290] on button "Next" at bounding box center [654, 291] width 55 height 23
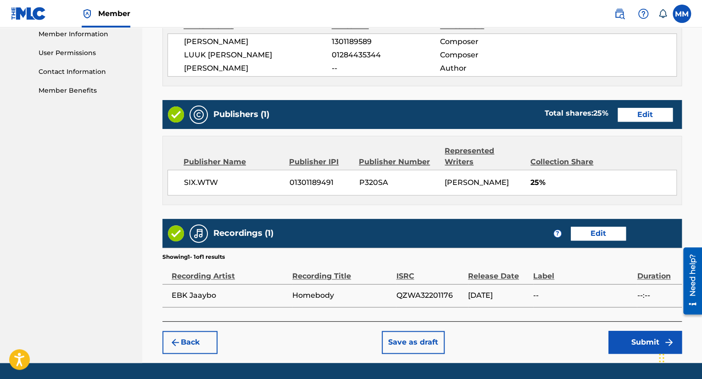
scroll to position [445, 0]
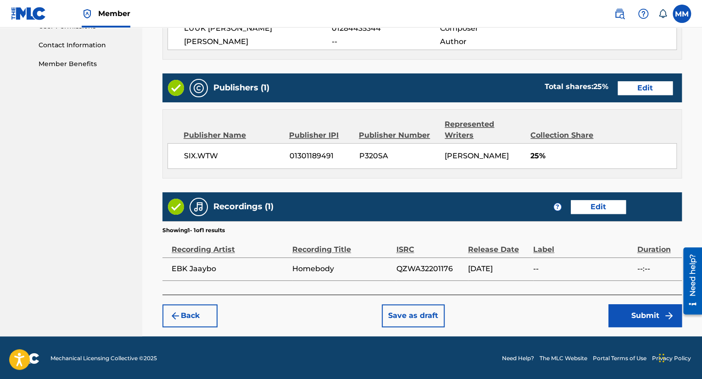
click at [656, 309] on button "Submit" at bounding box center [644, 315] width 73 height 23
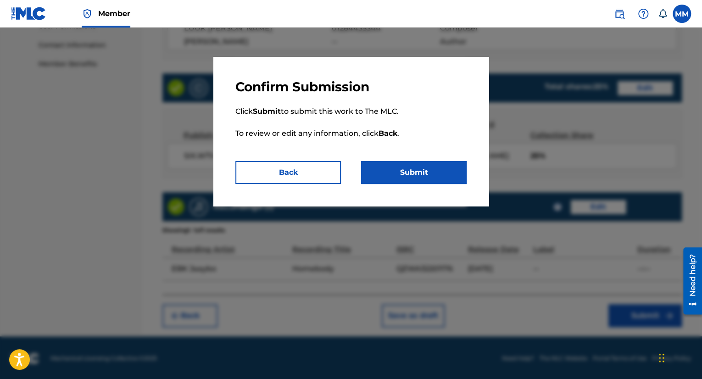
click at [444, 173] on button "Submit" at bounding box center [414, 172] width 106 height 23
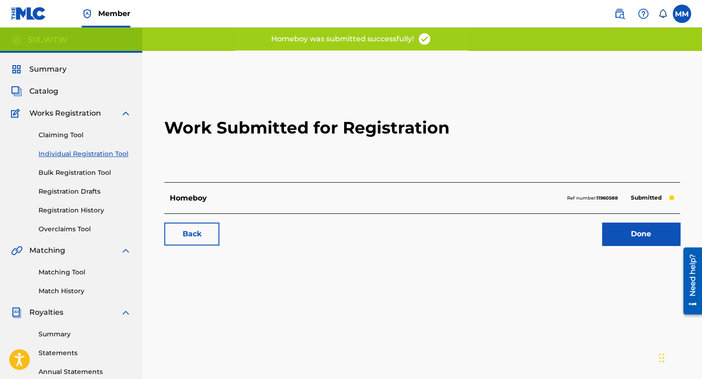
click at [637, 224] on link "Done" at bounding box center [641, 234] width 78 height 23
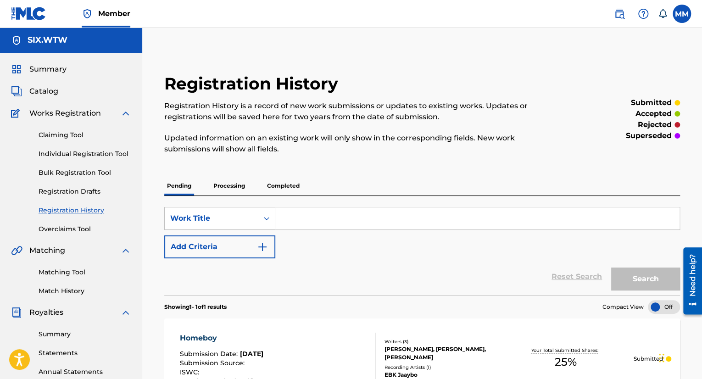
click at [68, 67] on div "Summary" at bounding box center [71, 69] width 120 height 11
click at [47, 70] on span "Summary" at bounding box center [47, 69] width 37 height 11
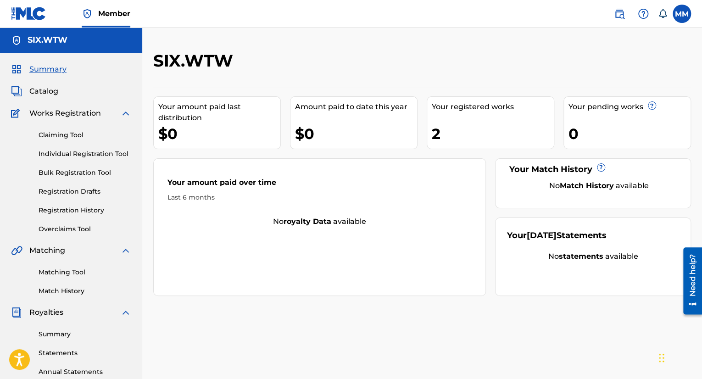
drag, startPoint x: 57, startPoint y: 96, endPoint x: 50, endPoint y: 93, distance: 7.0
click at [56, 96] on span "Catalog" at bounding box center [43, 91] width 29 height 11
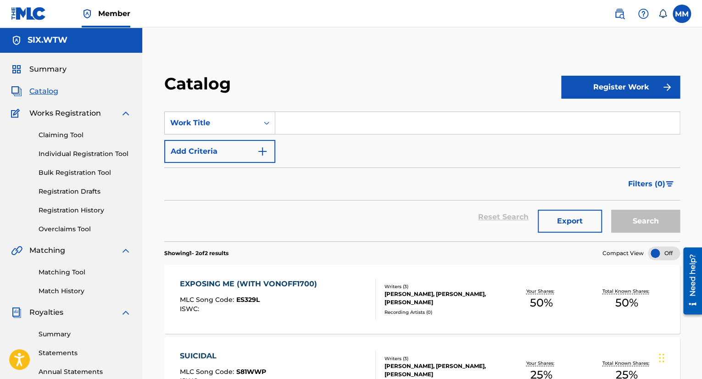
click at [634, 73] on div "Catalog Register Work SearchWithCriteriafc8f8461-3b41-48b9-801f-ec6b1250c4d8 Wo…" at bounding box center [422, 287] width 560 height 474
click at [633, 81] on button "Register Work" at bounding box center [620, 87] width 119 height 23
click at [624, 123] on link "Individual" at bounding box center [620, 117] width 119 height 22
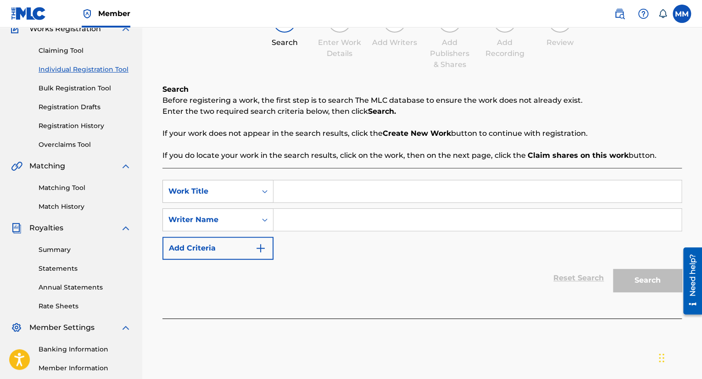
scroll to position [92, 0]
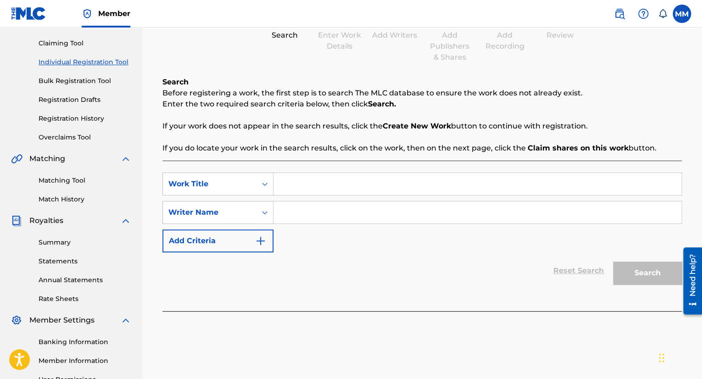
click at [350, 177] on input "Search Form" at bounding box center [477, 184] width 408 height 22
type input "jjm"
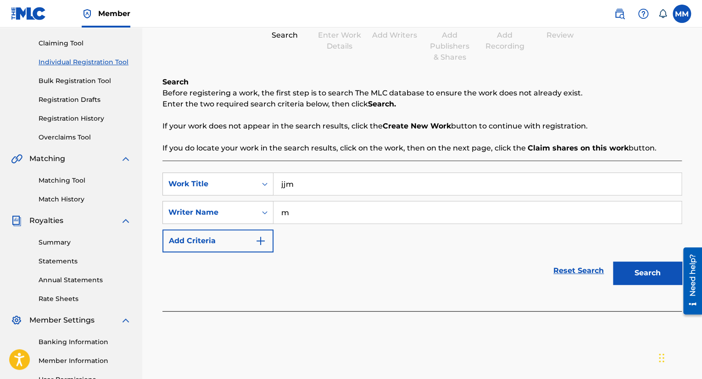
click at [360, 215] on input "m" at bounding box center [477, 212] width 408 height 22
type input "myj"
click at [630, 270] on button "Search" at bounding box center [647, 273] width 69 height 23
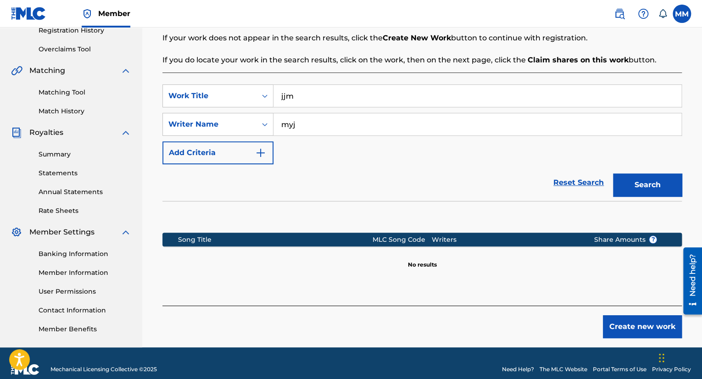
scroll to position [192, 0]
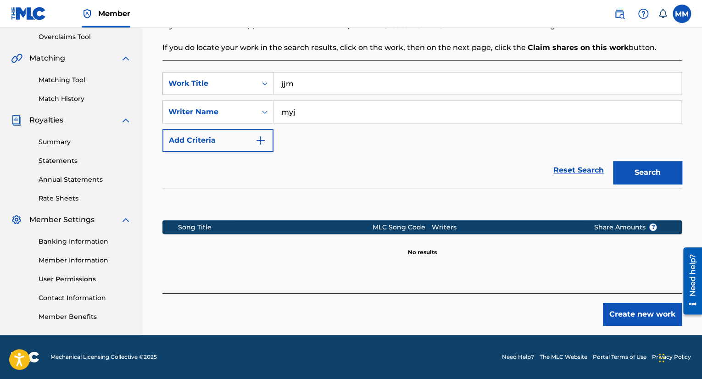
drag, startPoint x: 614, startPoint y: 301, endPoint x: 617, endPoint y: 309, distance: 8.1
click at [613, 303] on div "Create new work" at bounding box center [421, 309] width 519 height 33
click at [619, 311] on button "Create new work" at bounding box center [642, 314] width 79 height 23
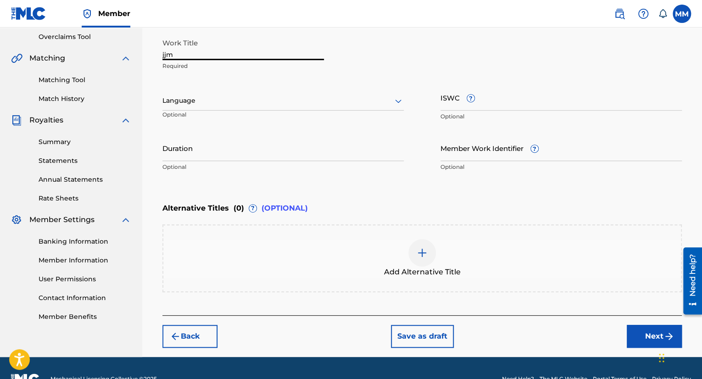
drag, startPoint x: 229, startPoint y: 53, endPoint x: 29, endPoint y: 30, distance: 201.4
click at [35, 32] on main "SIX.WTW Summary Catalog Works Registration Claiming Tool Individual Registratio…" at bounding box center [351, 96] width 702 height 522
type input "Long Live My Brother"
click at [634, 335] on button "Next" at bounding box center [654, 336] width 55 height 23
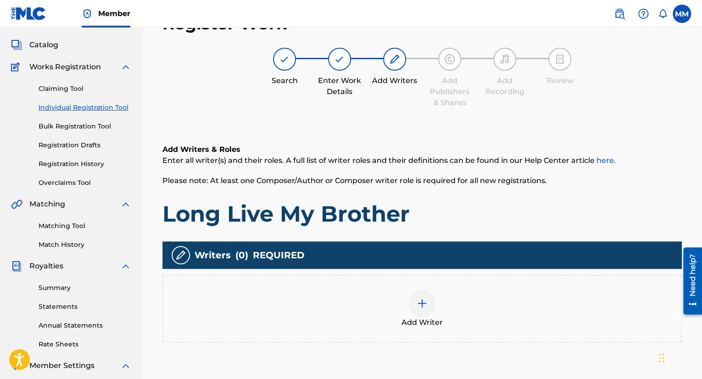
scroll to position [41, 0]
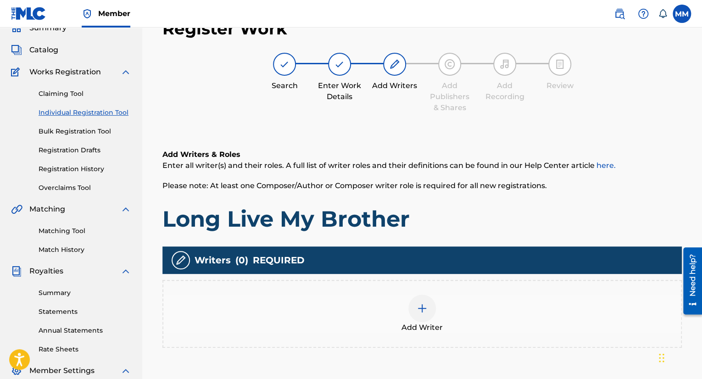
click at [415, 284] on div "Add Writer" at bounding box center [421, 314] width 519 height 68
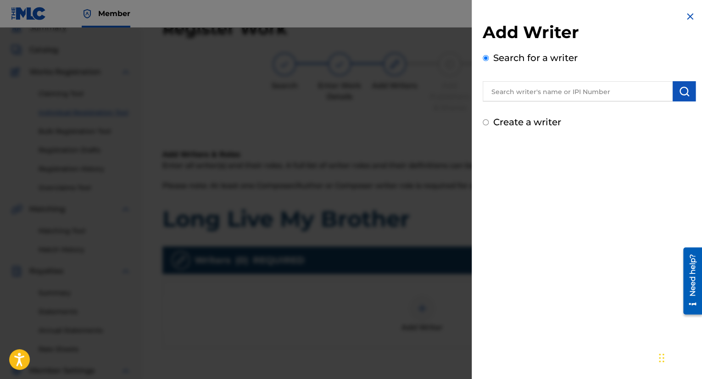
click at [513, 125] on label "Create a writer" at bounding box center [527, 122] width 68 height 11
radio input "true"
click at [489, 125] on input "Create a writer" at bounding box center [486, 122] width 6 height 6
radio input "false"
radio input "true"
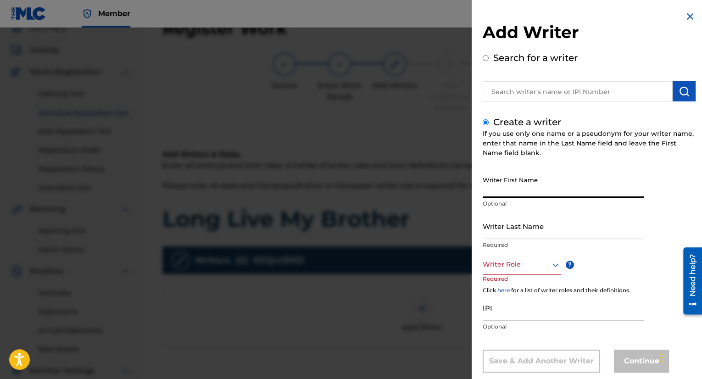
click at [533, 194] on input "Writer First Name" at bounding box center [564, 185] width 162 height 26
type input "Mate"
click at [519, 224] on input "Writer Last Name" at bounding box center [564, 226] width 162 height 26
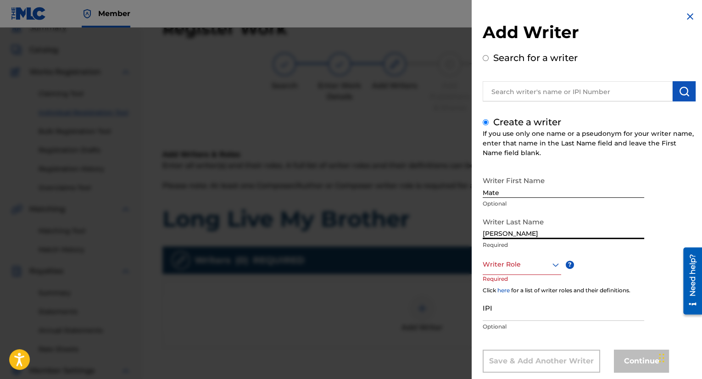
type input "[PERSON_NAME]"
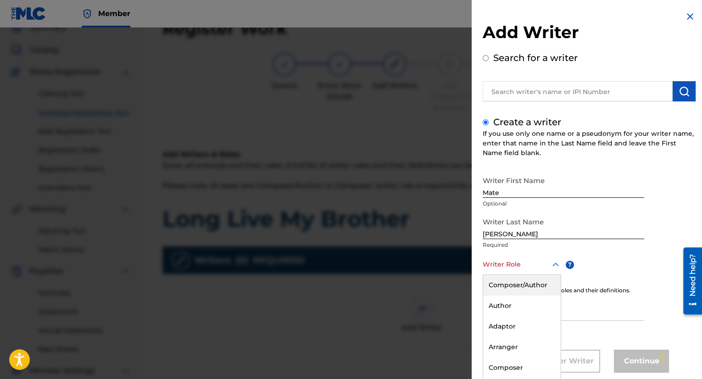
scroll to position [18, 0]
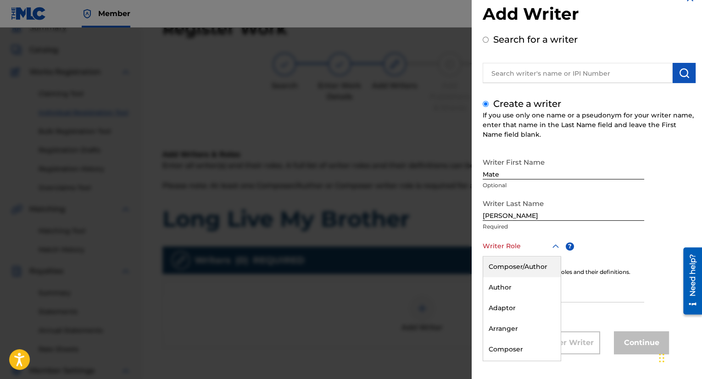
click at [539, 257] on div "8 results available. Use Up and Down to choose options, press Enter to select t…" at bounding box center [522, 246] width 78 height 21
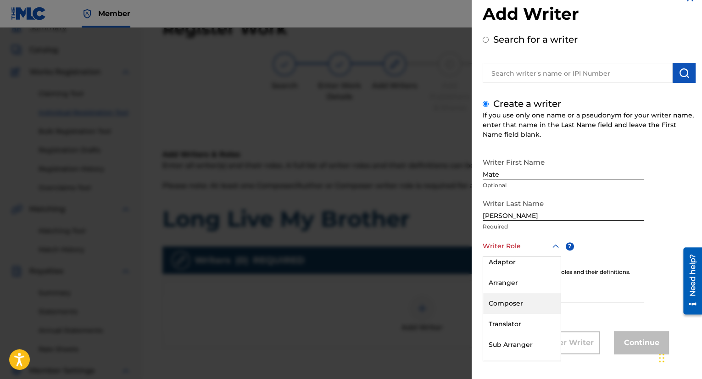
click at [521, 307] on div "Composer" at bounding box center [522, 303] width 78 height 21
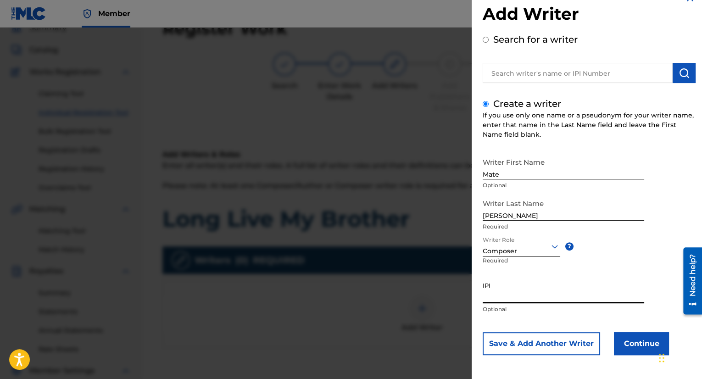
click at [516, 297] on input "IPI" at bounding box center [564, 290] width 162 height 26
paste input "1301189589"
type input "1301189589"
click at [640, 342] on button "Continue" at bounding box center [641, 343] width 55 height 23
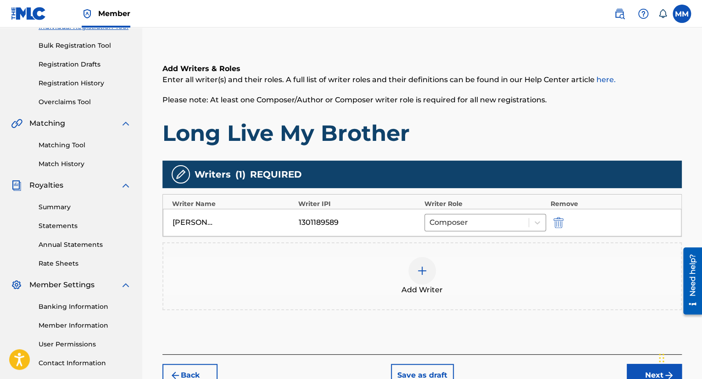
scroll to position [133, 0]
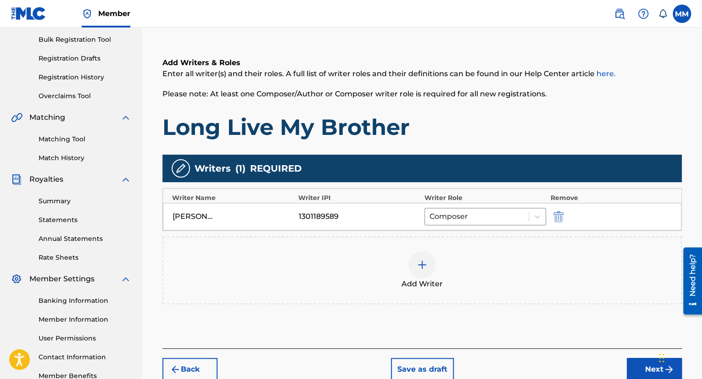
click at [400, 287] on div "Add Writer" at bounding box center [422, 270] width 518 height 39
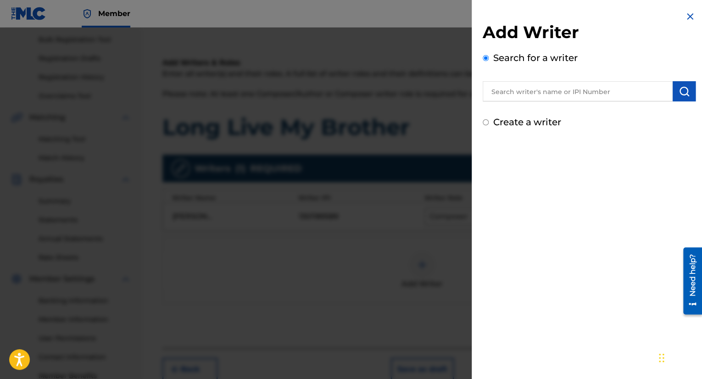
click at [558, 89] on input "text" at bounding box center [578, 91] width 190 height 20
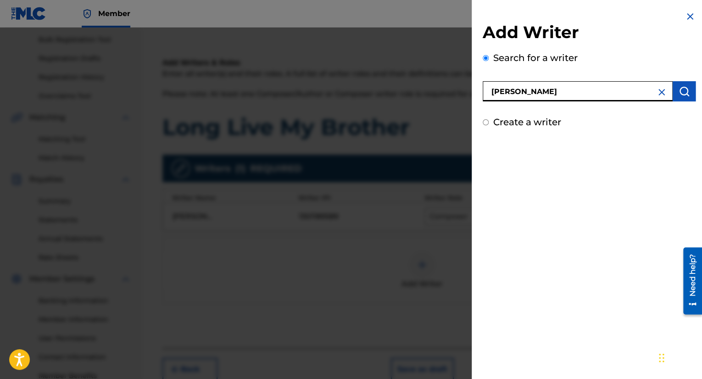
type input "[PERSON_NAME]"
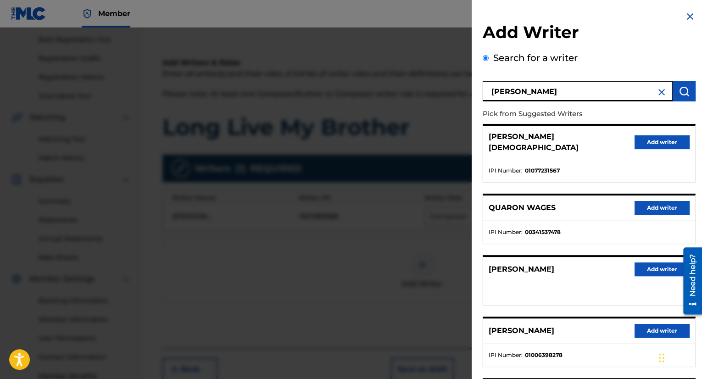
scroll to position [98, 0]
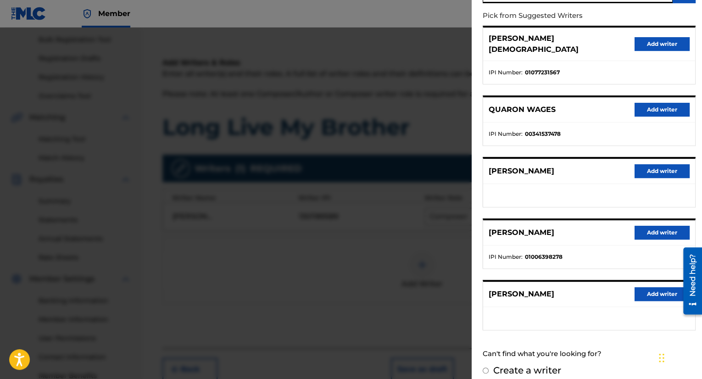
click at [667, 226] on button "Add writer" at bounding box center [662, 233] width 55 height 14
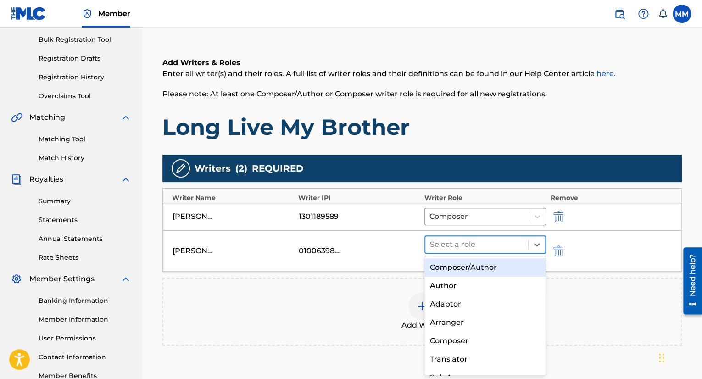
click at [505, 243] on div at bounding box center [477, 244] width 94 height 13
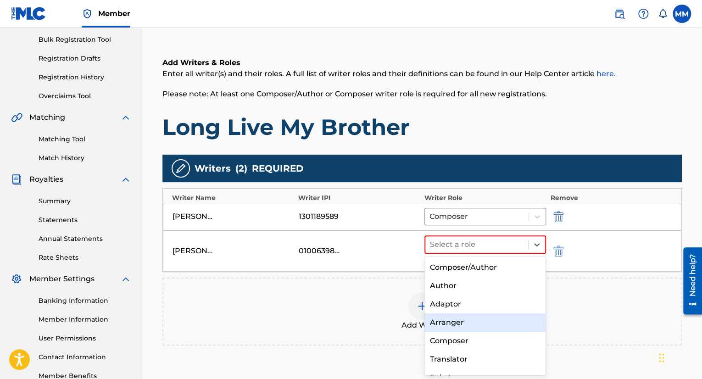
scroll to position [31, 0]
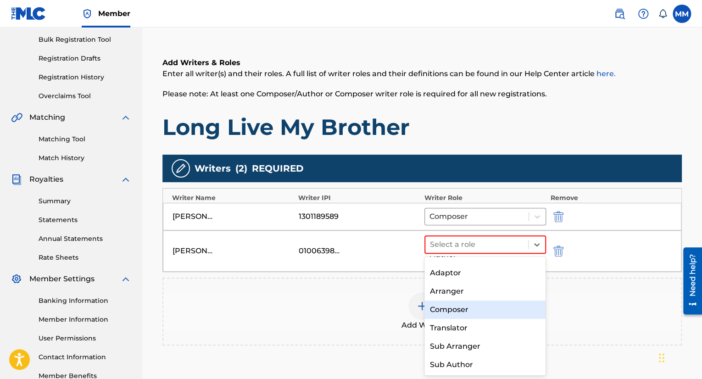
click at [458, 307] on div "Composer" at bounding box center [485, 310] width 122 height 18
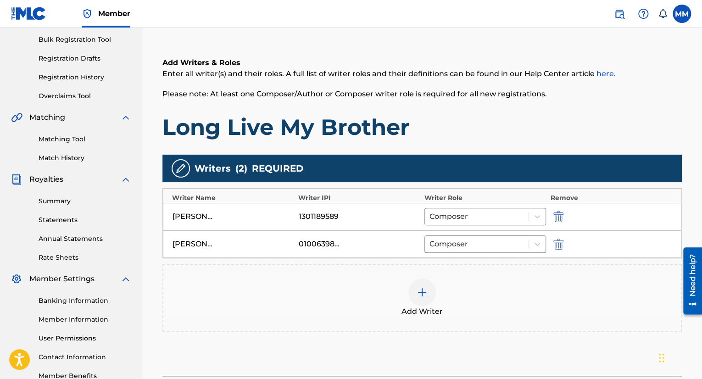
click at [426, 314] on span "Add Writer" at bounding box center [422, 311] width 41 height 11
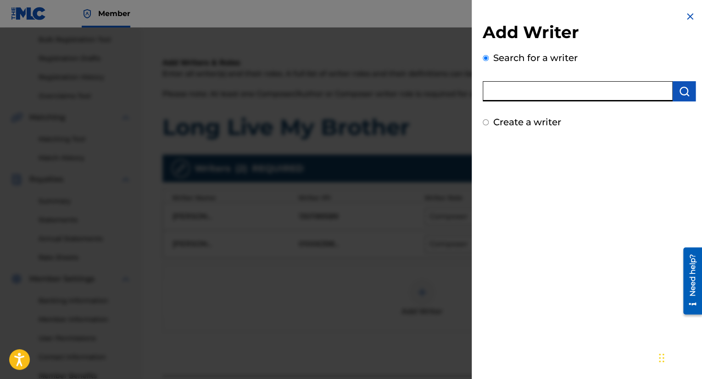
click at [525, 100] on input "text" at bounding box center [578, 91] width 190 height 20
type input "[PERSON_NAME]"
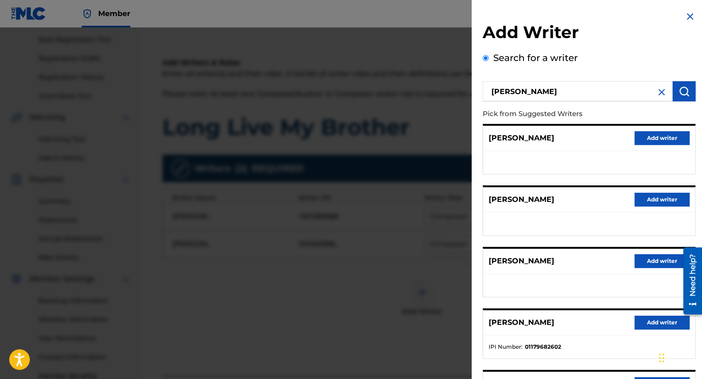
click at [640, 202] on button "Add writer" at bounding box center [662, 200] width 55 height 14
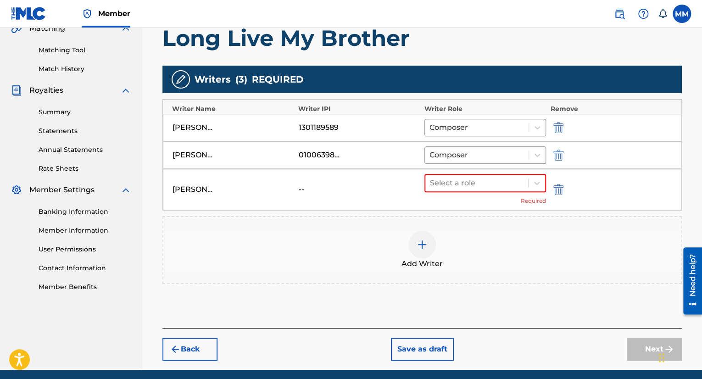
scroll to position [225, 0]
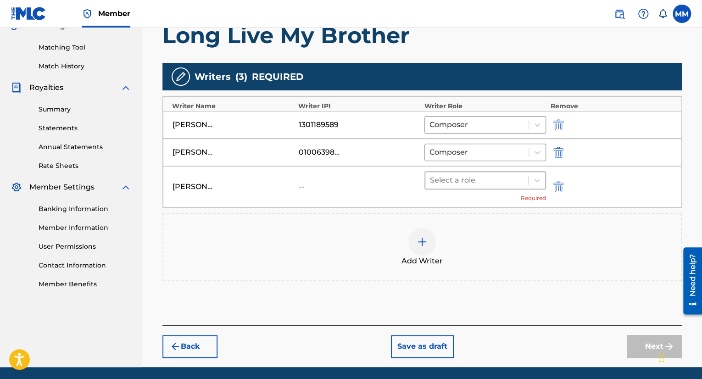
click at [465, 182] on div at bounding box center [477, 180] width 94 height 13
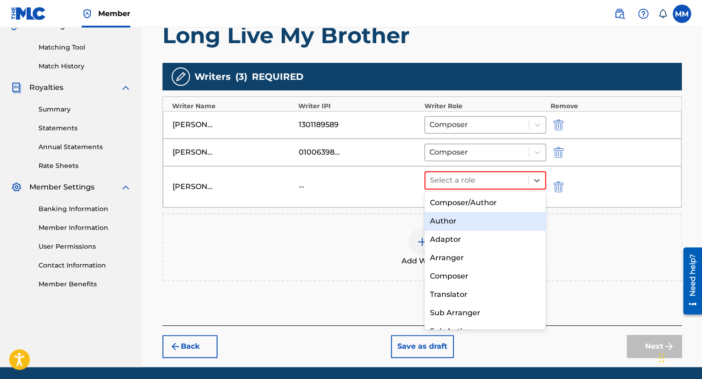
click at [480, 227] on div "Author" at bounding box center [485, 221] width 122 height 18
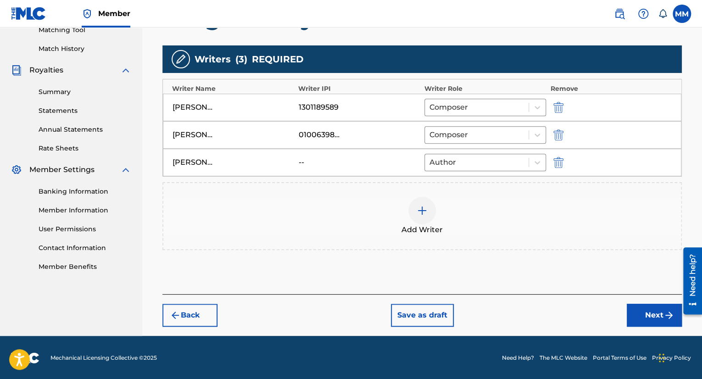
click at [650, 320] on button "Next" at bounding box center [654, 315] width 55 height 23
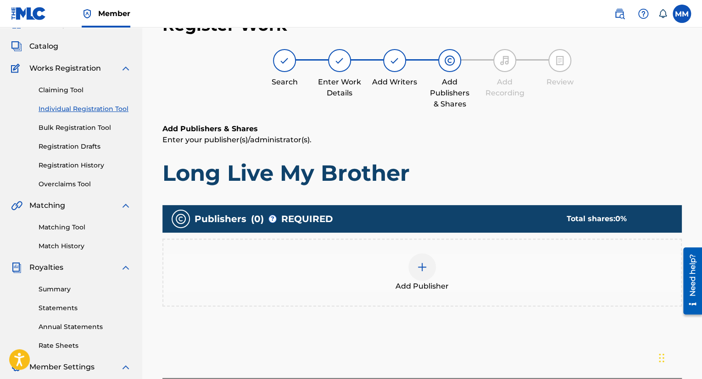
scroll to position [41, 0]
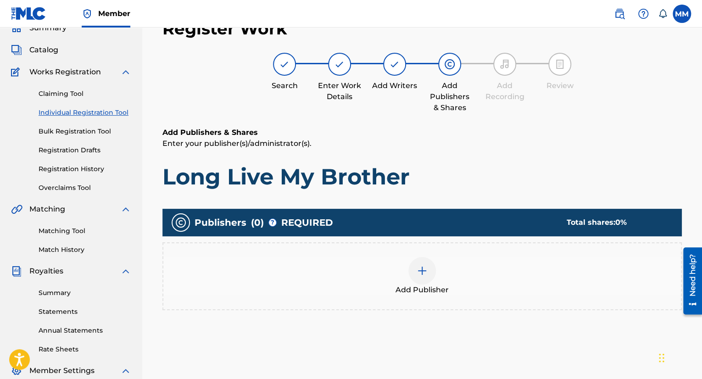
click at [429, 276] on div at bounding box center [422, 271] width 28 height 28
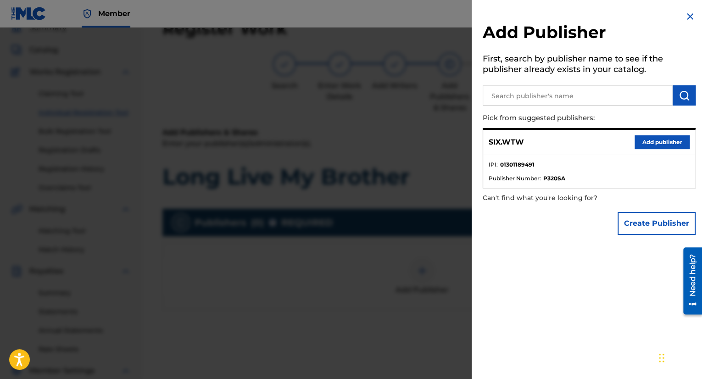
click at [650, 137] on button "Add publisher" at bounding box center [662, 142] width 55 height 14
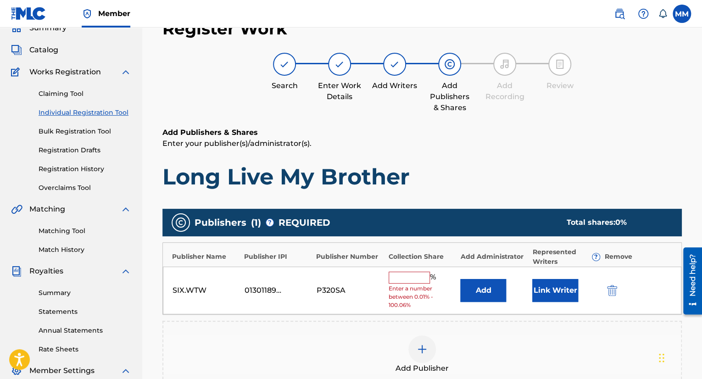
click at [378, 269] on div "SIX.WTW 01301189491 P320SA % Enter a number between 0.01% - 100.06% Add Link Wr…" at bounding box center [422, 291] width 519 height 48
click at [394, 277] on input "text" at bounding box center [409, 278] width 41 height 12
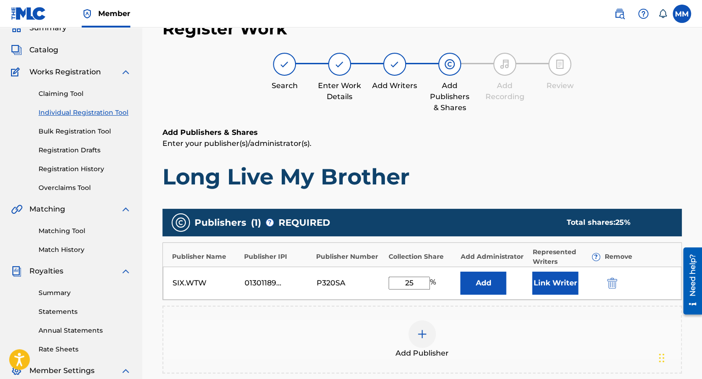
type input "25"
click at [547, 284] on button "Link Writer" at bounding box center [555, 283] width 46 height 23
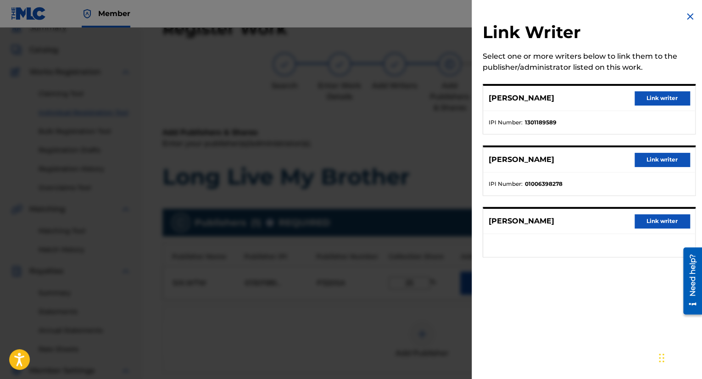
click at [661, 99] on button "Link writer" at bounding box center [662, 98] width 55 height 14
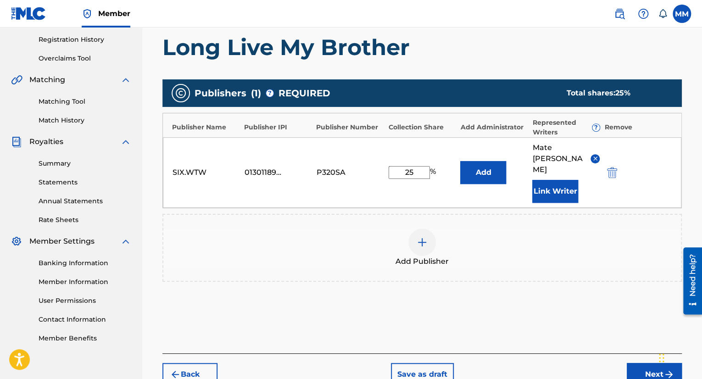
scroll to position [179, 0]
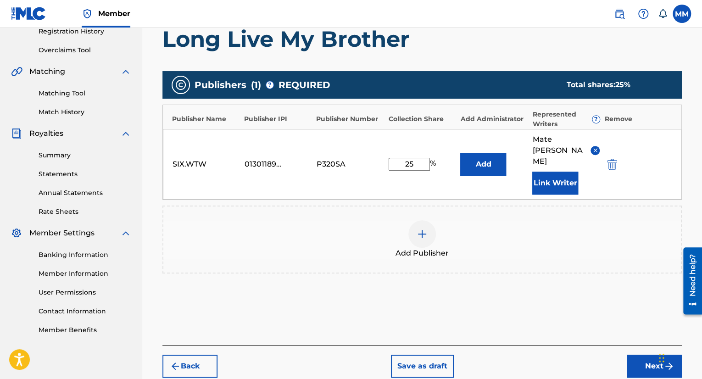
click at [635, 355] on button "Next" at bounding box center [654, 366] width 55 height 23
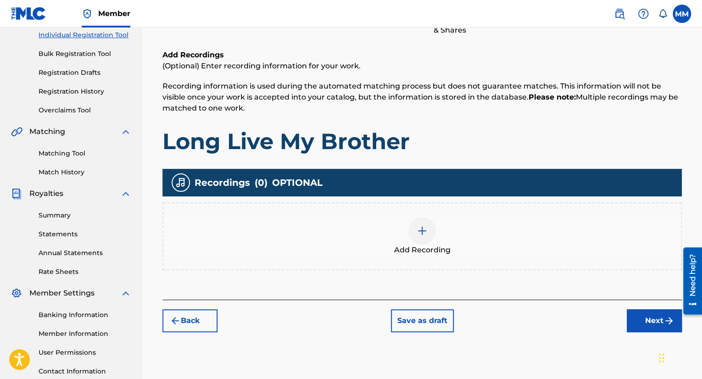
scroll to position [133, 0]
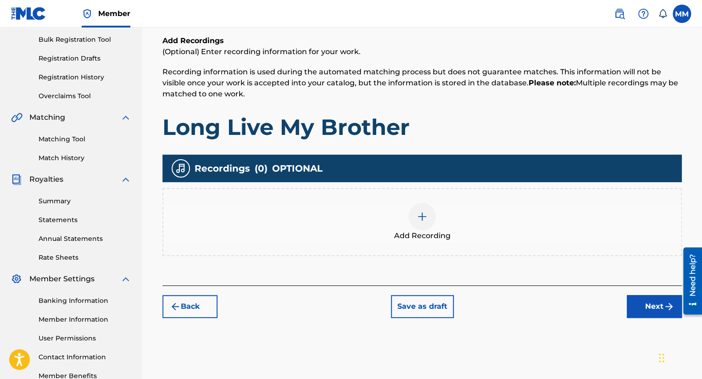
click at [451, 233] on div "Add Recording" at bounding box center [422, 222] width 518 height 39
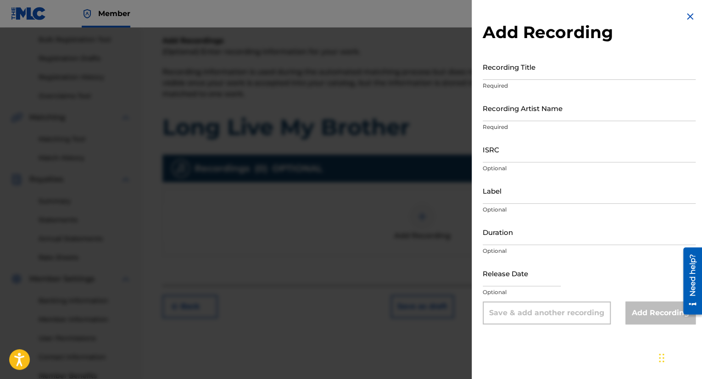
click at [516, 114] on input "Recording Artist Name" at bounding box center [589, 108] width 213 height 26
type input "EBK Jaaybo"
click at [517, 66] on input "Recording Title" at bounding box center [589, 67] width 213 height 26
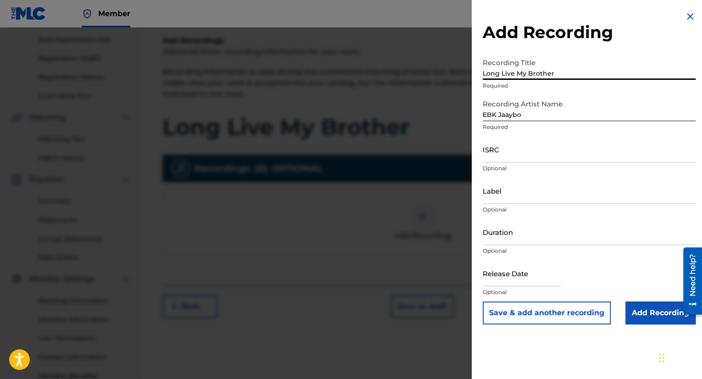
type input "Long Live My Brother"
click at [544, 147] on input "ISRC" at bounding box center [589, 149] width 213 height 26
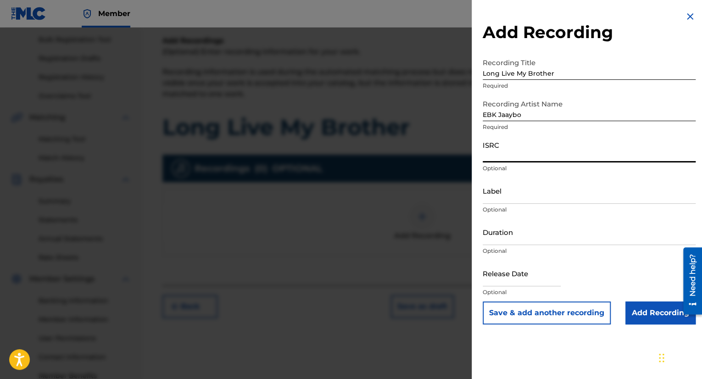
paste input "QZWA32201167"
type input "QZWA32201167"
click at [523, 243] on input "Duration" at bounding box center [589, 232] width 213 height 26
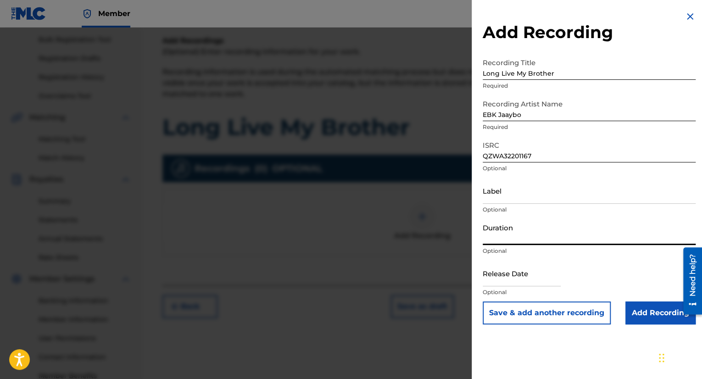
click at [554, 270] on input "text" at bounding box center [522, 273] width 78 height 26
select select "7"
select select "2025"
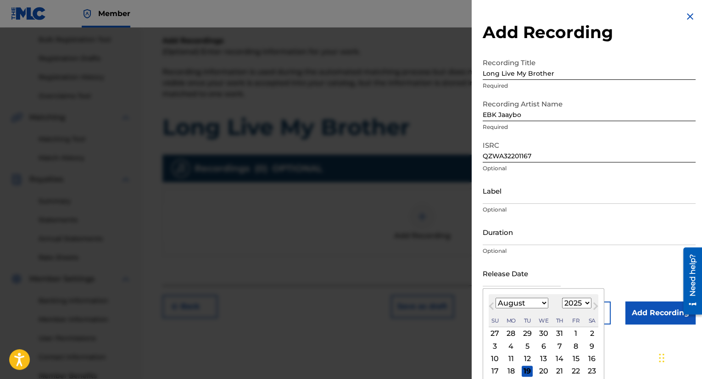
click at [494, 301] on button "Previous Month" at bounding box center [491, 308] width 15 height 15
click at [493, 301] on button "Previous Month" at bounding box center [491, 308] width 15 height 15
click at [492, 301] on button "Previous Month" at bounding box center [491, 308] width 15 height 15
select select "3"
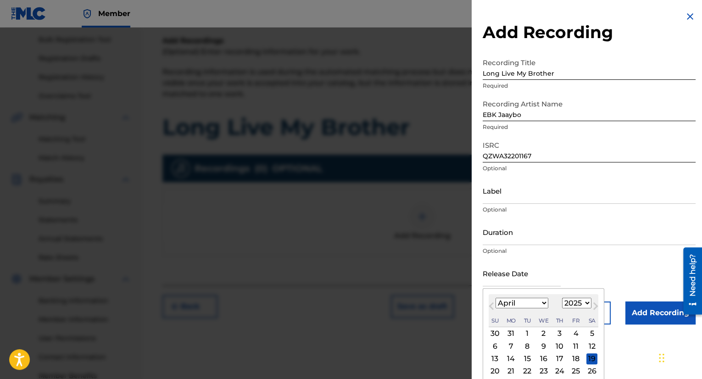
click at [573, 346] on div "11" at bounding box center [575, 345] width 11 height 11
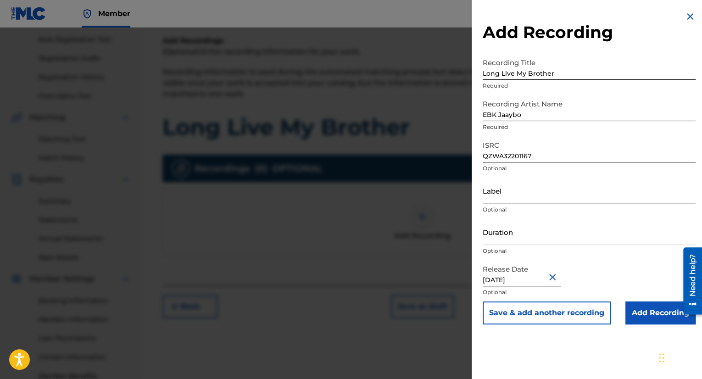
type input "[DATE]"
click at [645, 309] on input "Add Recording" at bounding box center [660, 312] width 70 height 23
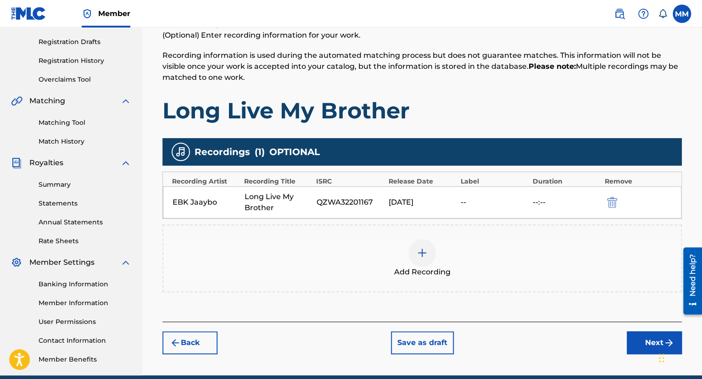
scroll to position [190, 0]
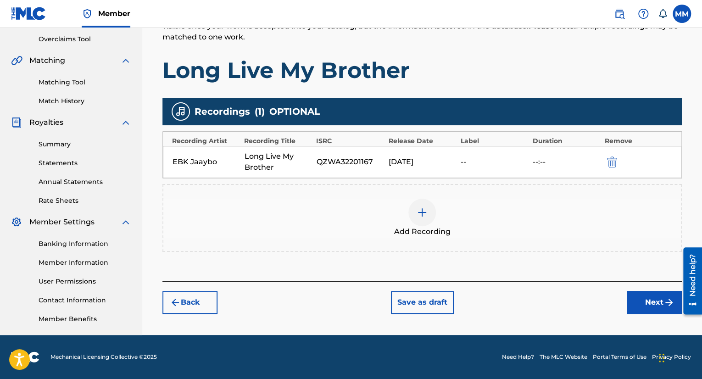
click at [653, 301] on button "Next" at bounding box center [654, 302] width 55 height 23
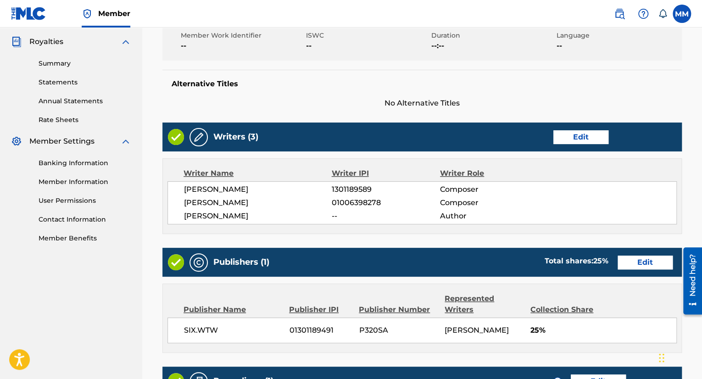
scroll to position [445, 0]
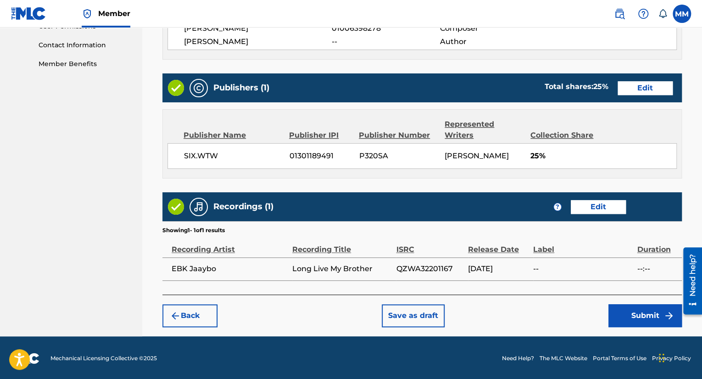
click at [645, 311] on button "Submit" at bounding box center [644, 315] width 73 height 23
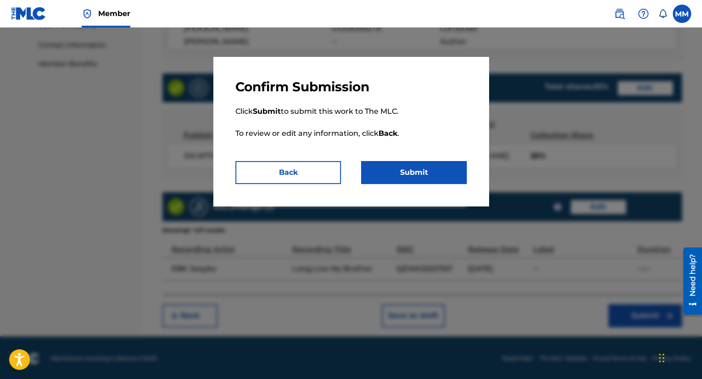
click at [424, 168] on button "Submit" at bounding box center [414, 172] width 106 height 23
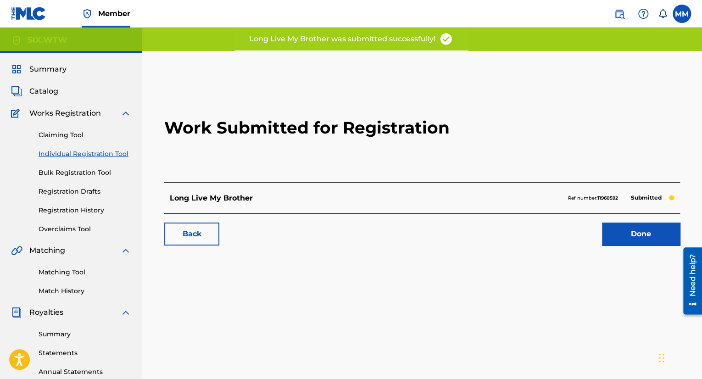
click at [53, 81] on div "Summary Catalog Works Registration Claiming Tool Individual Registration Tool B…" at bounding box center [71, 289] width 142 height 472
click at [51, 69] on span "Summary" at bounding box center [47, 69] width 37 height 11
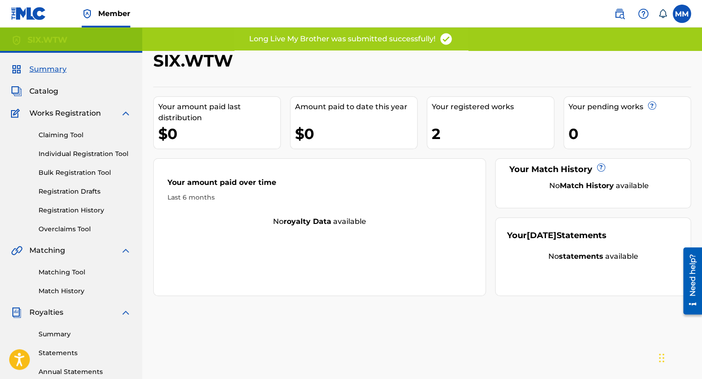
click at [50, 98] on div "Summary Catalog Works Registration Claiming Tool Individual Registration Tool B…" at bounding box center [71, 289] width 142 height 472
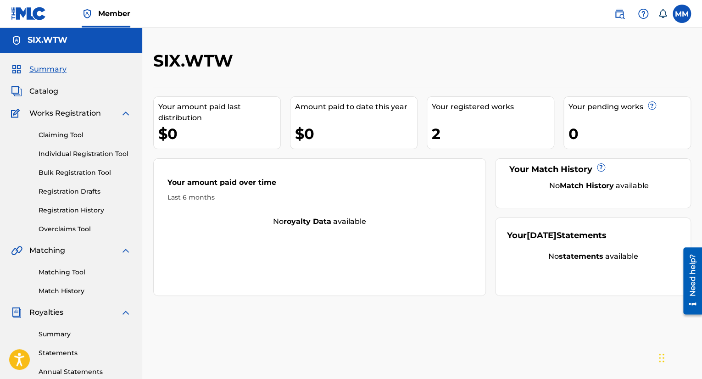
click at [54, 96] on span "Catalog" at bounding box center [43, 91] width 29 height 11
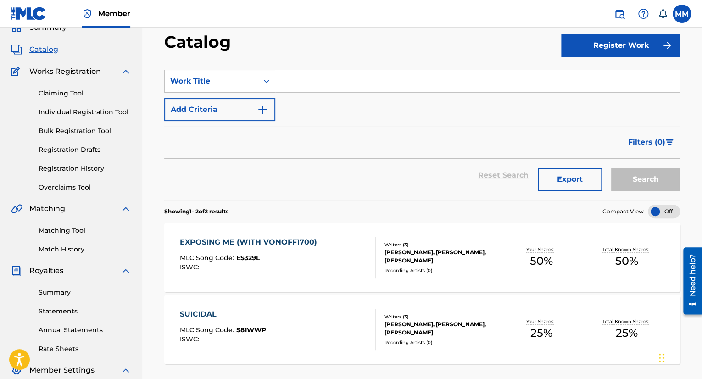
scroll to position [138, 0]
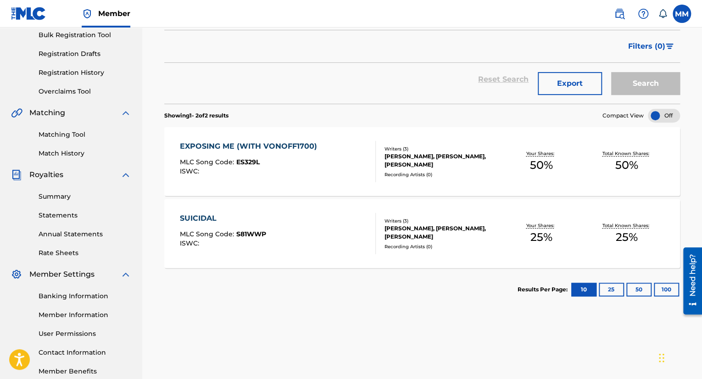
click at [606, 287] on button "25" at bounding box center [611, 290] width 25 height 14
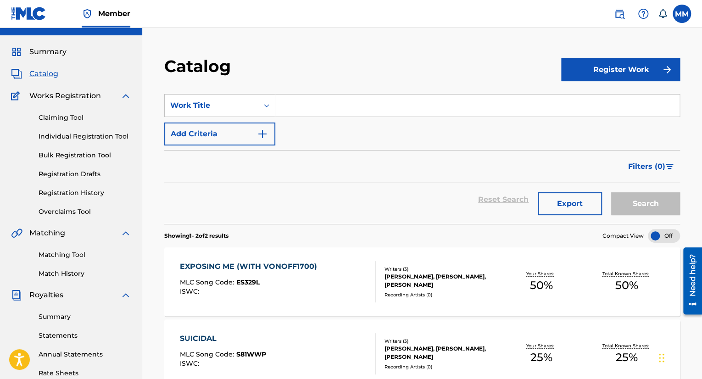
scroll to position [0, 0]
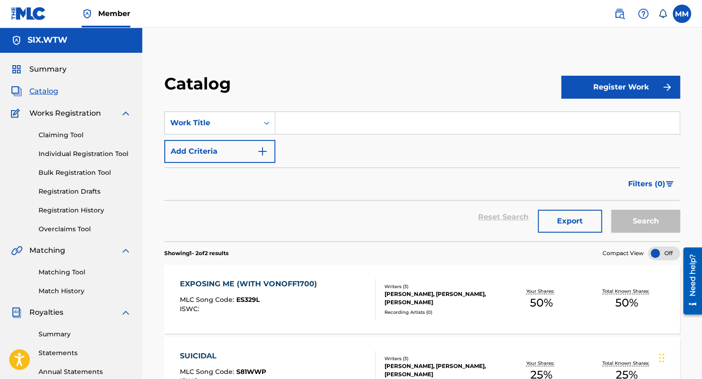
click at [88, 154] on link "Individual Registration Tool" at bounding box center [85, 154] width 93 height 10
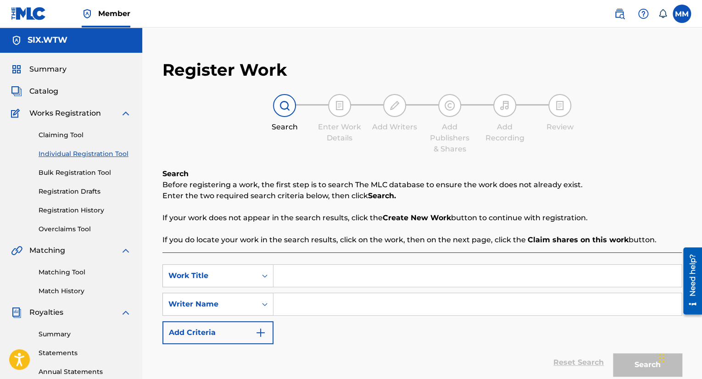
click at [91, 170] on link "Bulk Registration Tool" at bounding box center [85, 173] width 93 height 10
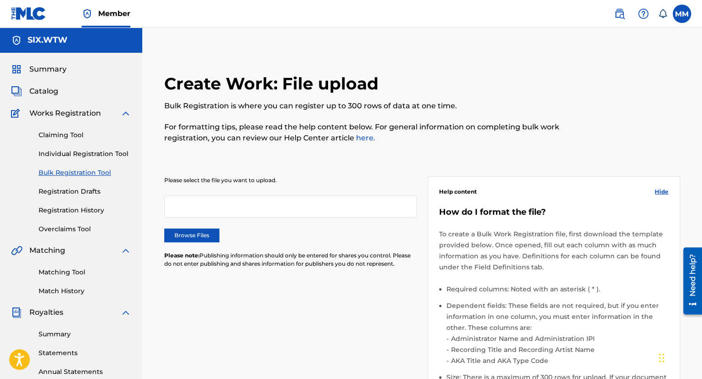
click at [84, 190] on link "Registration Drafts" at bounding box center [85, 192] width 93 height 10
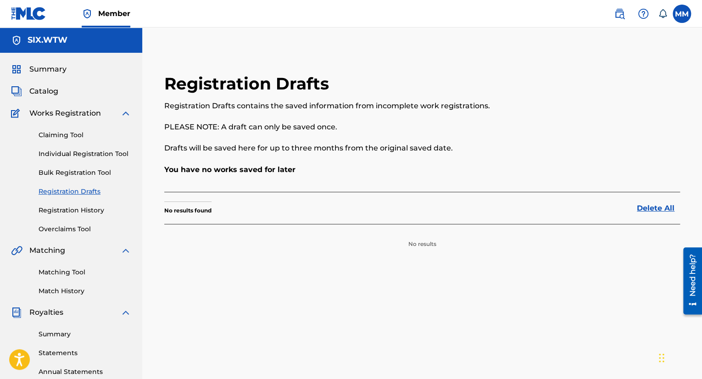
click at [84, 211] on link "Registration History" at bounding box center [85, 211] width 93 height 10
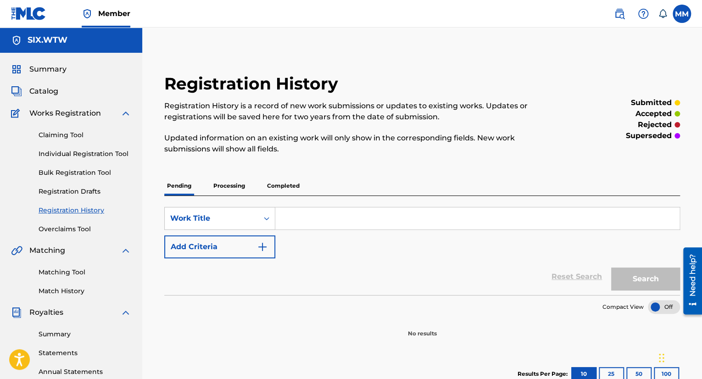
click at [282, 186] on p "Completed" at bounding box center [283, 185] width 38 height 19
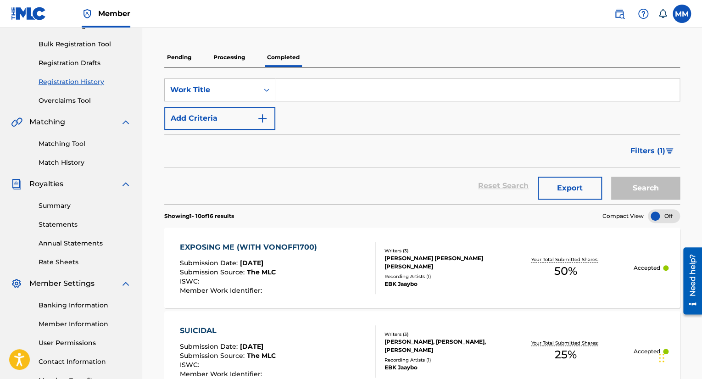
scroll to position [138, 0]
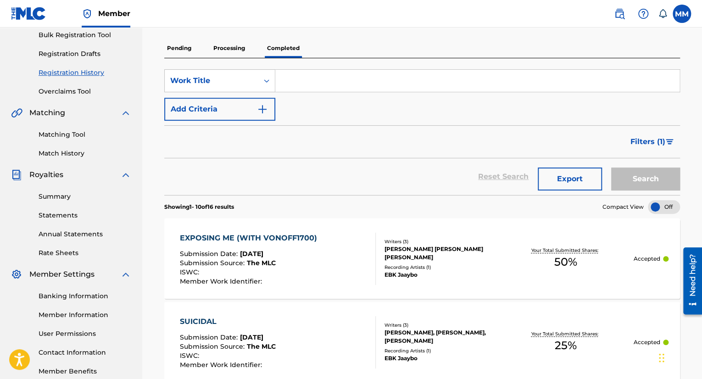
click at [229, 50] on p "Processing" at bounding box center [229, 48] width 37 height 19
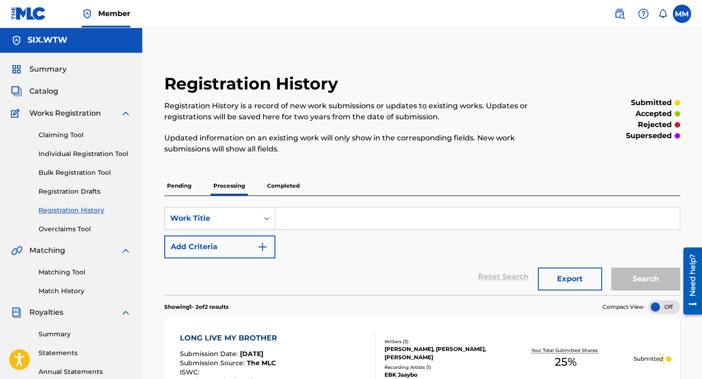
scroll to position [184, 0]
